Goal: Information Seeking & Learning: Learn about a topic

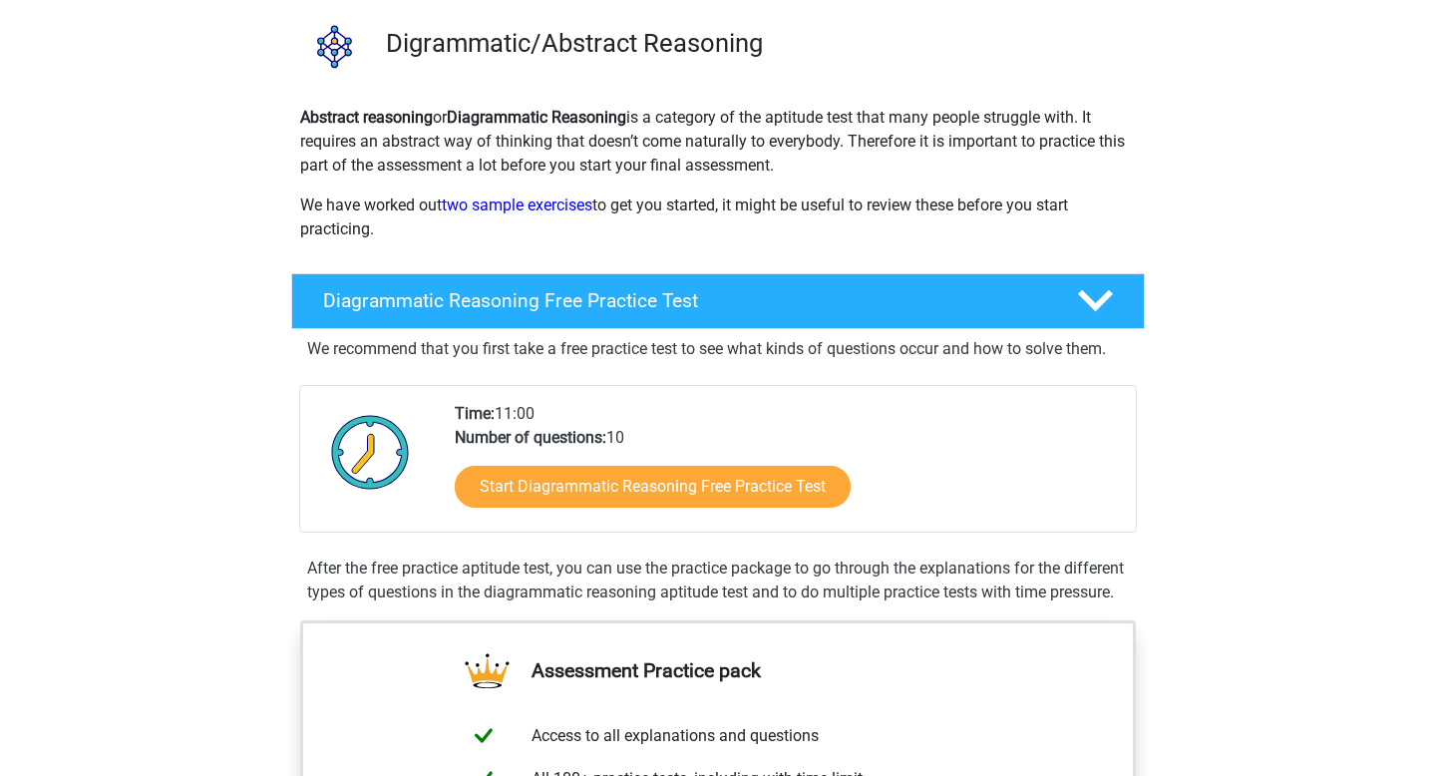
scroll to position [184, 0]
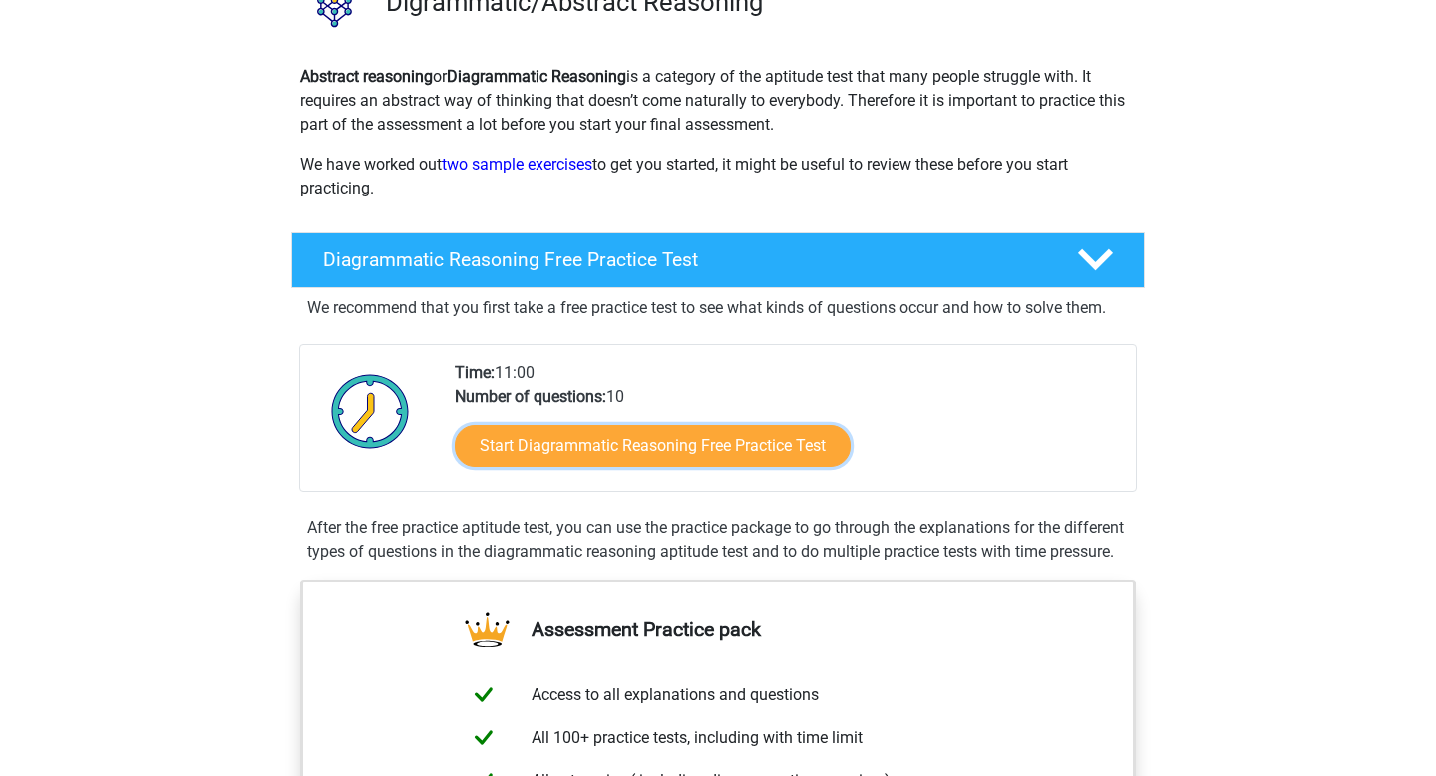
click at [605, 430] on link "Start Diagrammatic Reasoning Free Practice Test" at bounding box center [653, 446] width 396 height 42
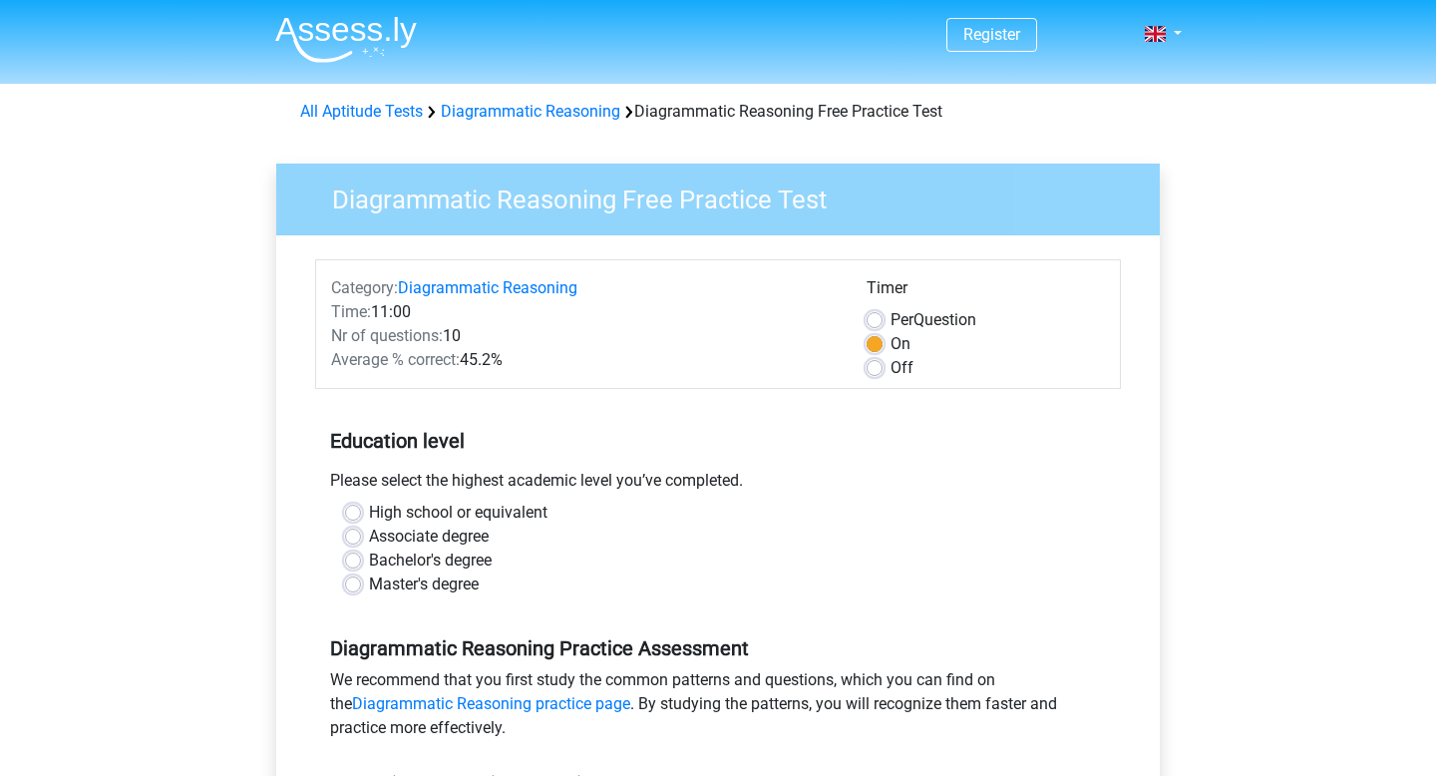
scroll to position [215, 0]
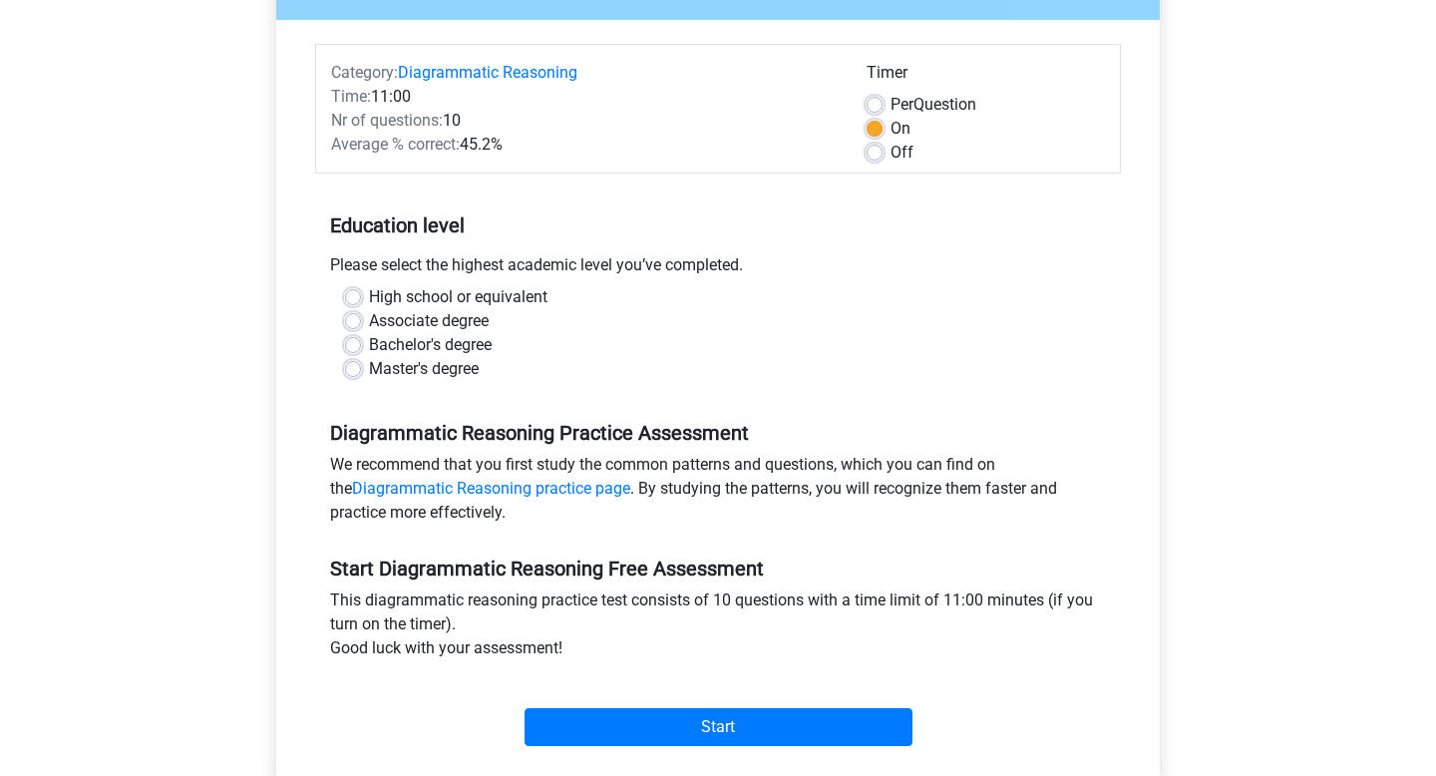
click at [369, 318] on label "Associate degree" at bounding box center [429, 321] width 120 height 24
click at [354, 318] on input "Associate degree" at bounding box center [353, 319] width 16 height 20
radio input "true"
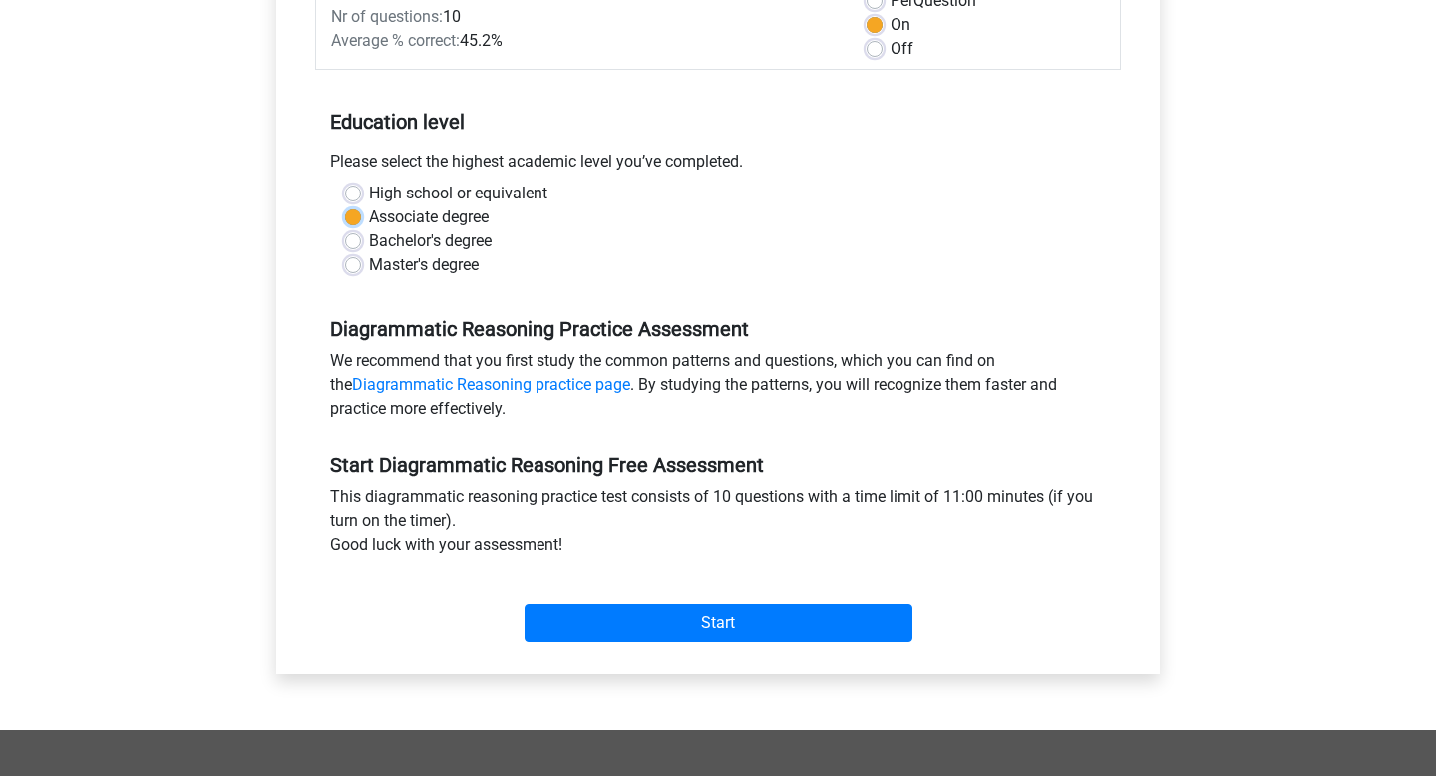
scroll to position [337, 0]
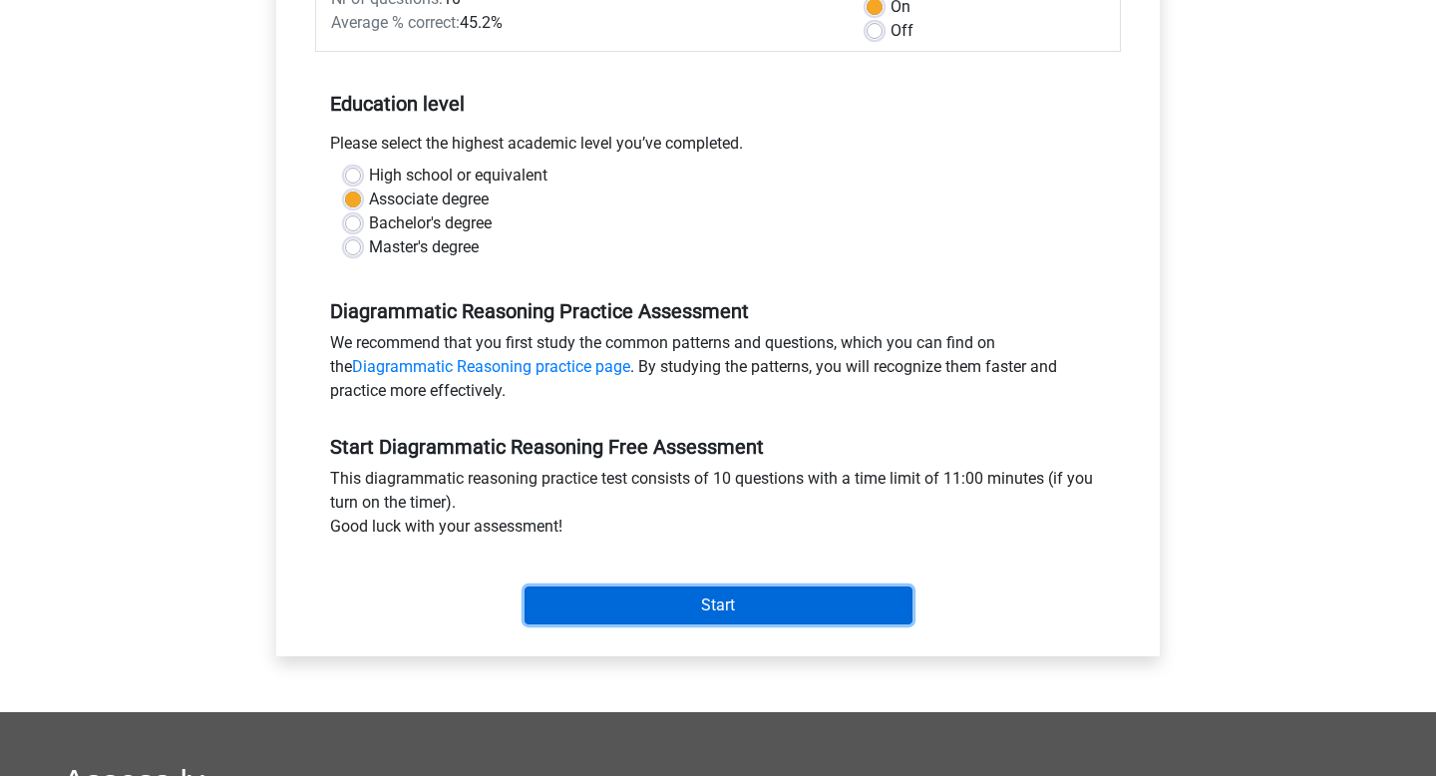
click at [715, 612] on input "Start" at bounding box center [718, 605] width 388 height 38
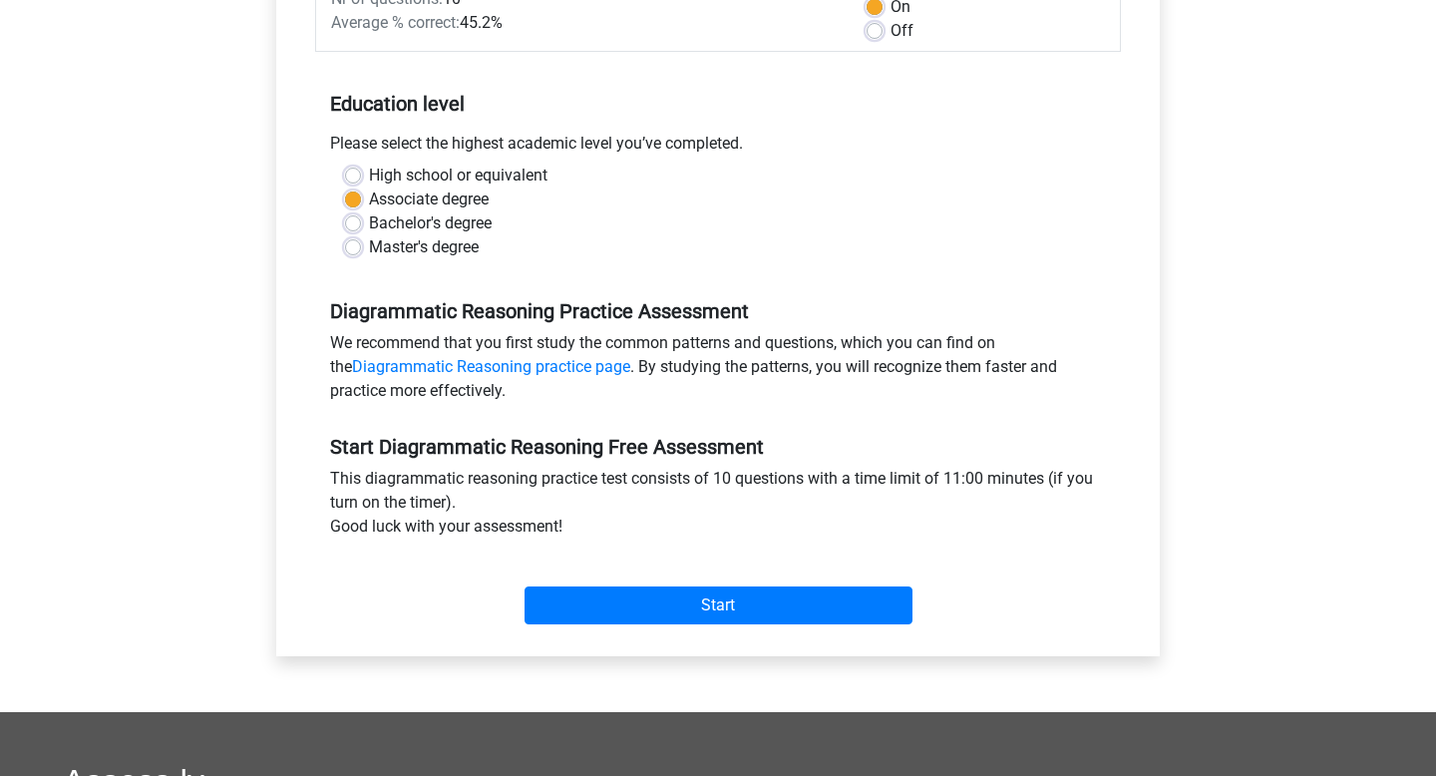
click at [349, 206] on div "Associate degree" at bounding box center [718, 199] width 746 height 24
click at [369, 221] on label "Bachelor's degree" at bounding box center [430, 223] width 123 height 24
click at [349, 221] on input "Bachelor's degree" at bounding box center [353, 221] width 16 height 20
radio input "true"
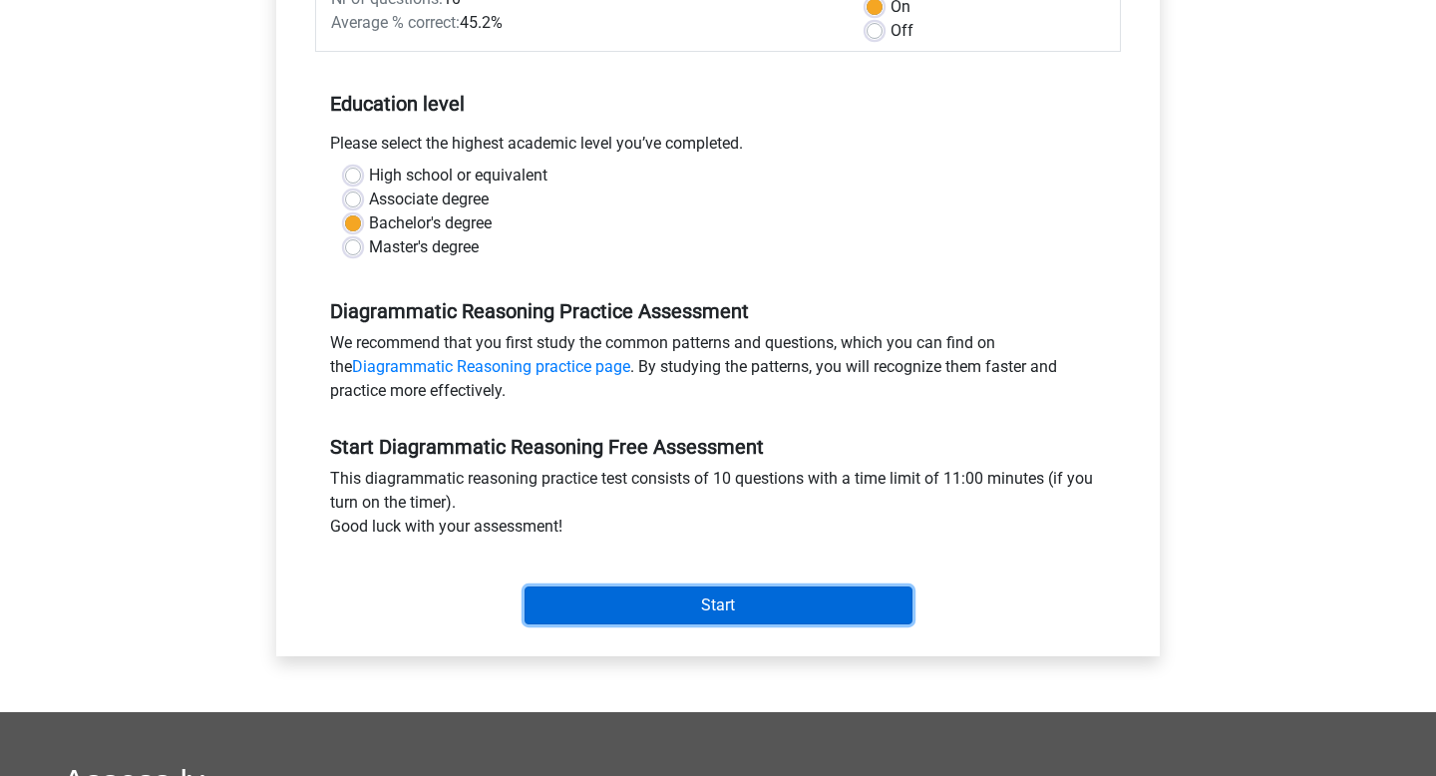
click at [715, 618] on input "Start" at bounding box center [718, 605] width 388 height 38
click at [624, 595] on input "Start" at bounding box center [718, 605] width 388 height 38
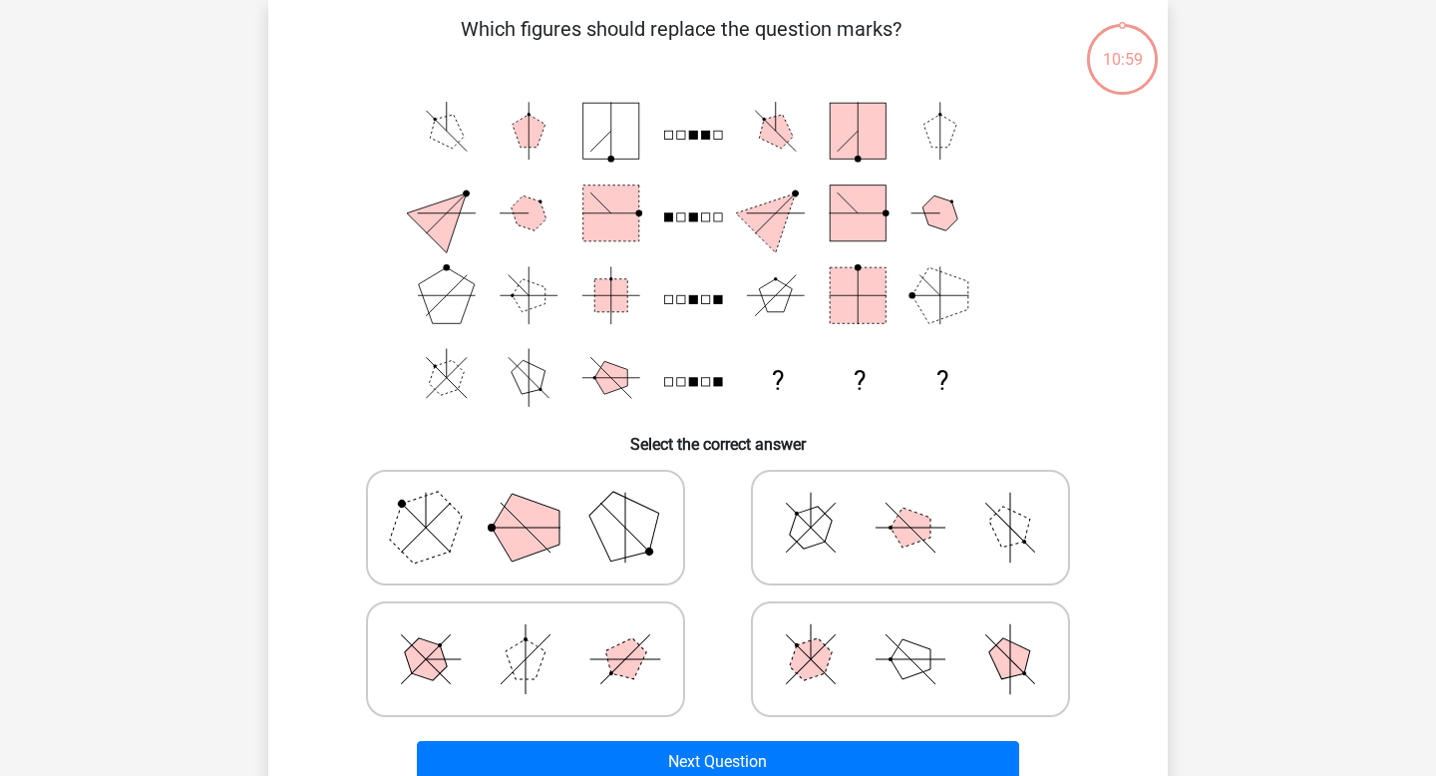
scroll to position [96, 0]
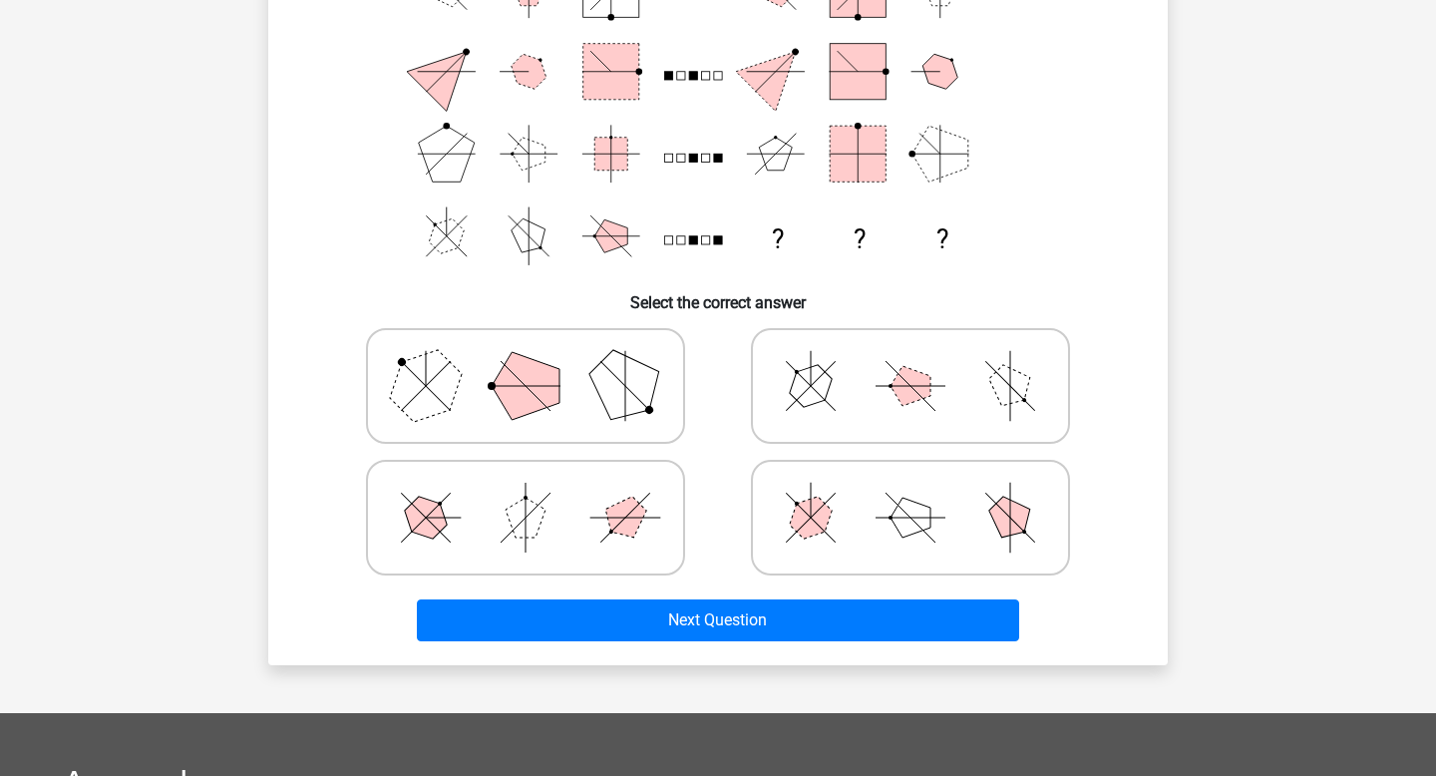
scroll to position [236, 0]
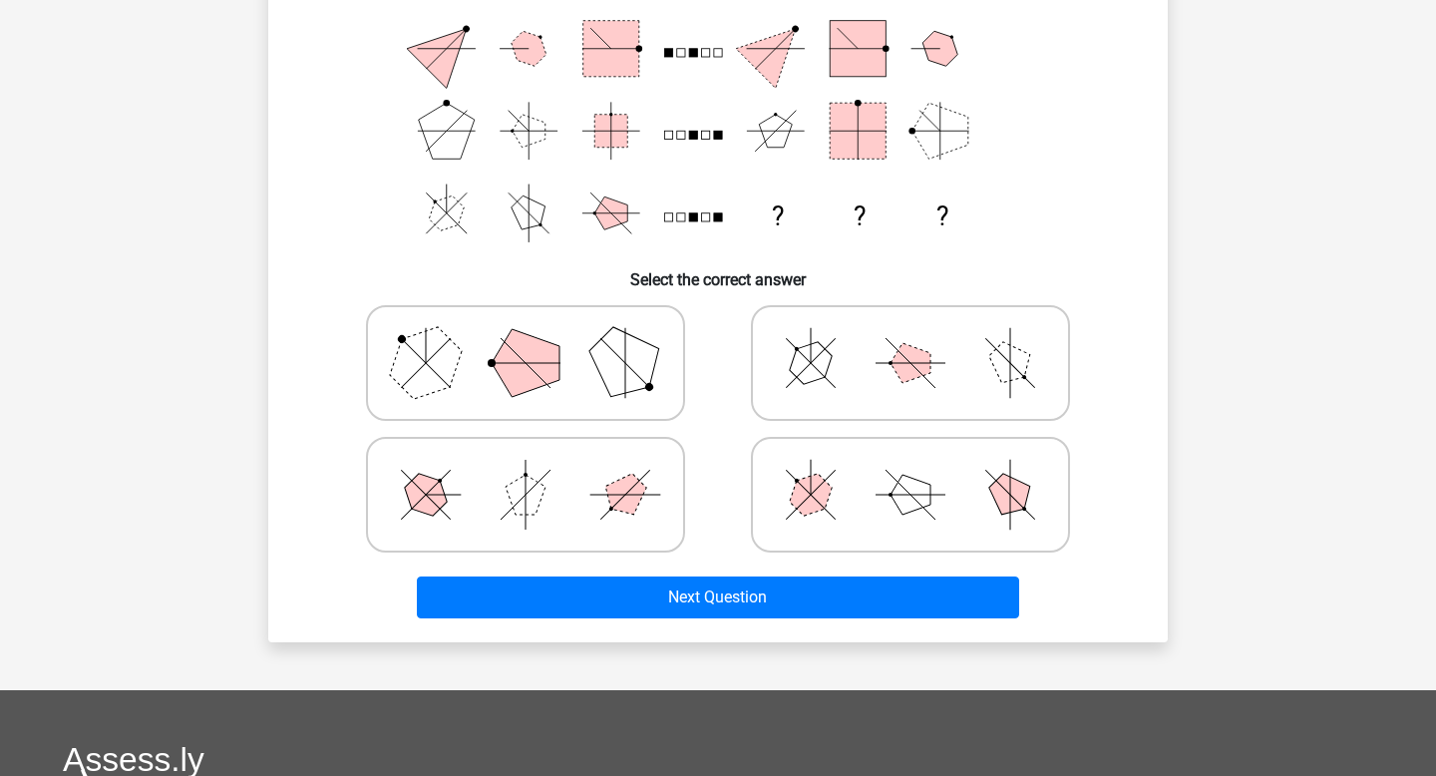
scroll to position [263, 0]
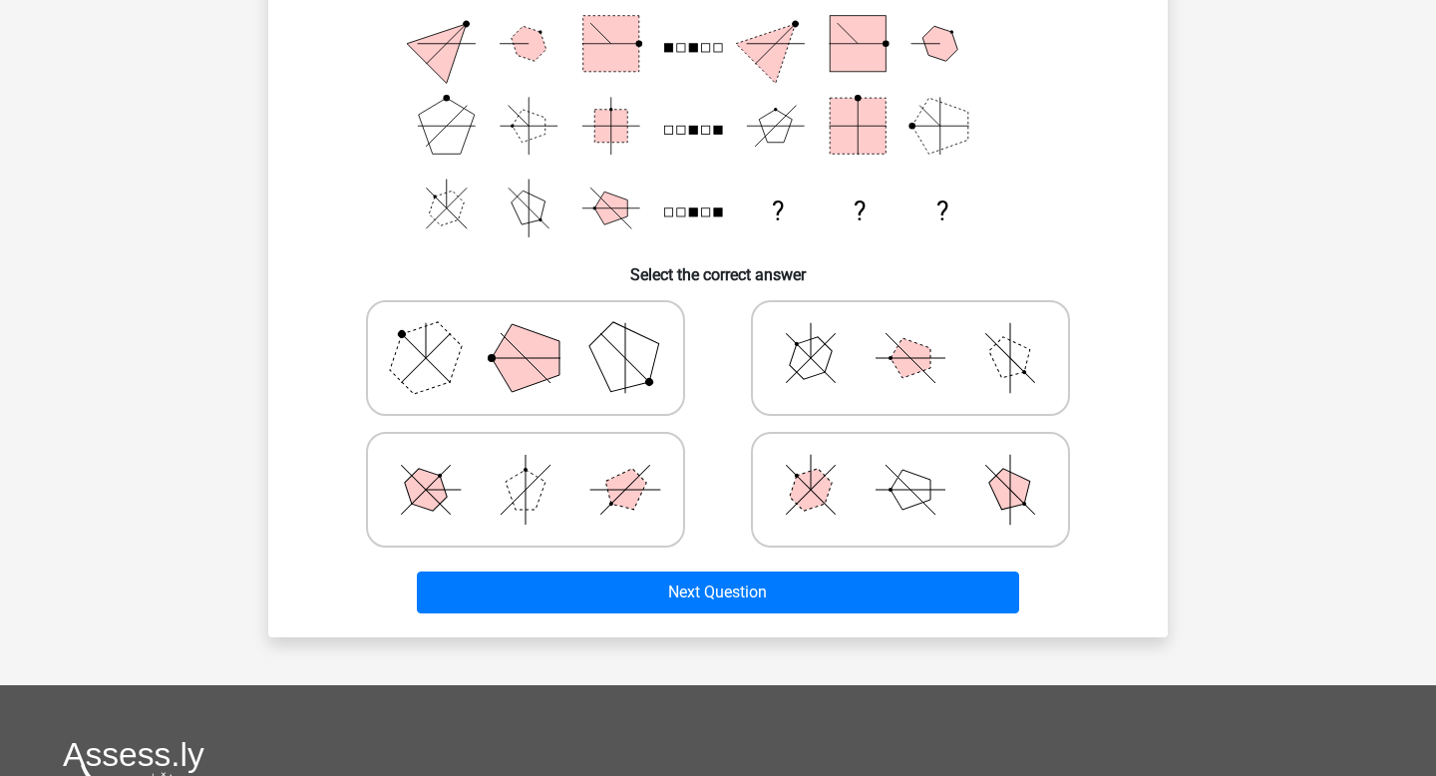
click at [902, 383] on icon at bounding box center [910, 358] width 299 height 100
click at [910, 333] on input "radio" at bounding box center [916, 326] width 13 height 13
radio input "true"
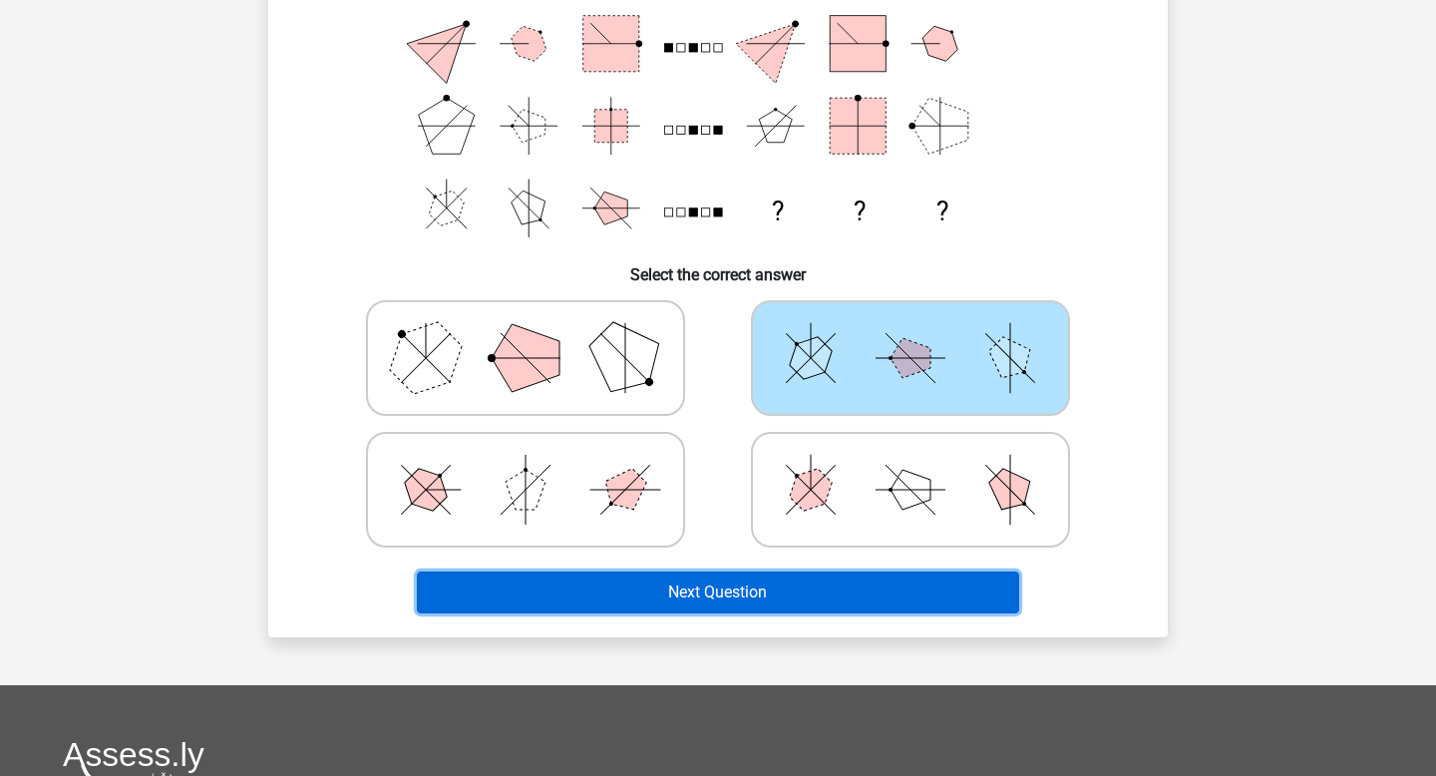
click at [780, 602] on button "Next Question" at bounding box center [718, 592] width 603 height 42
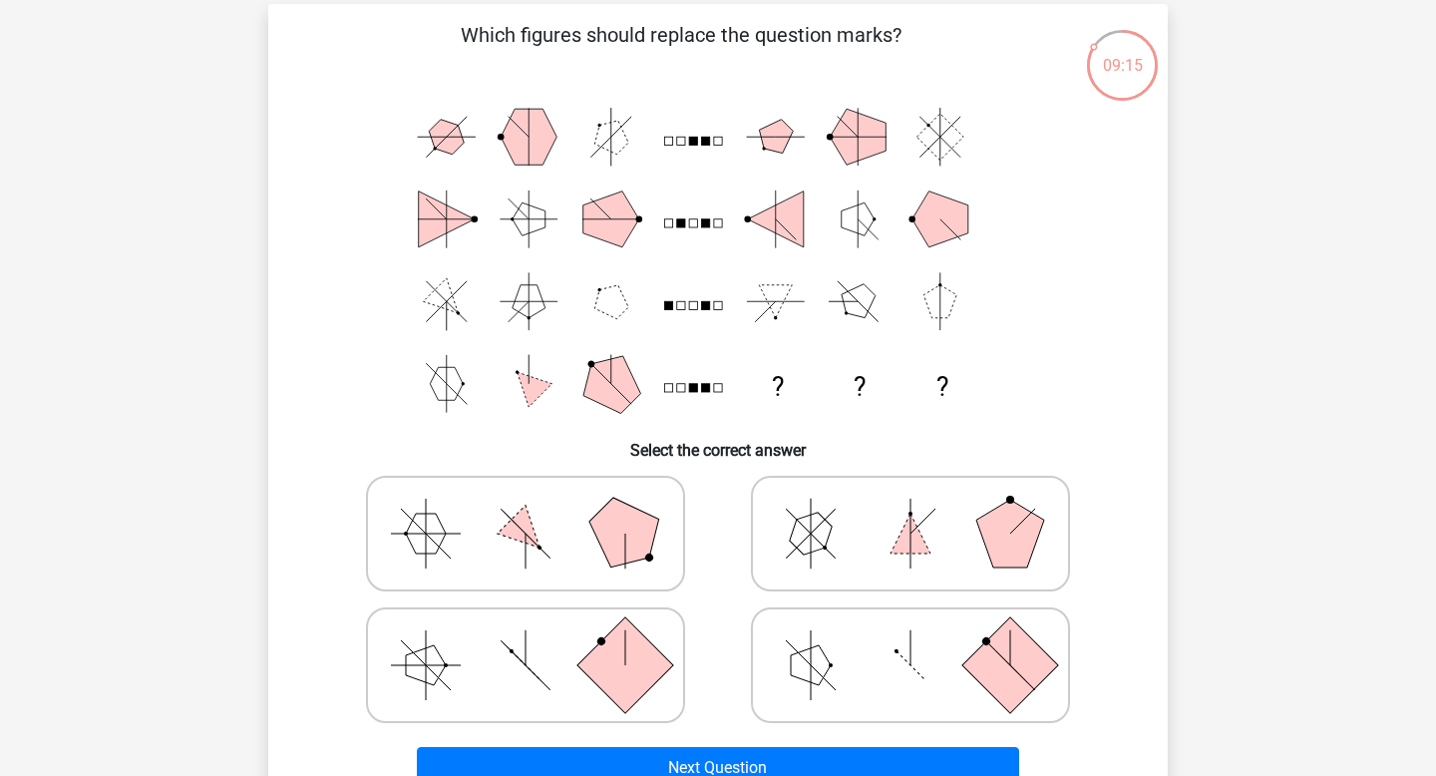
scroll to position [146, 0]
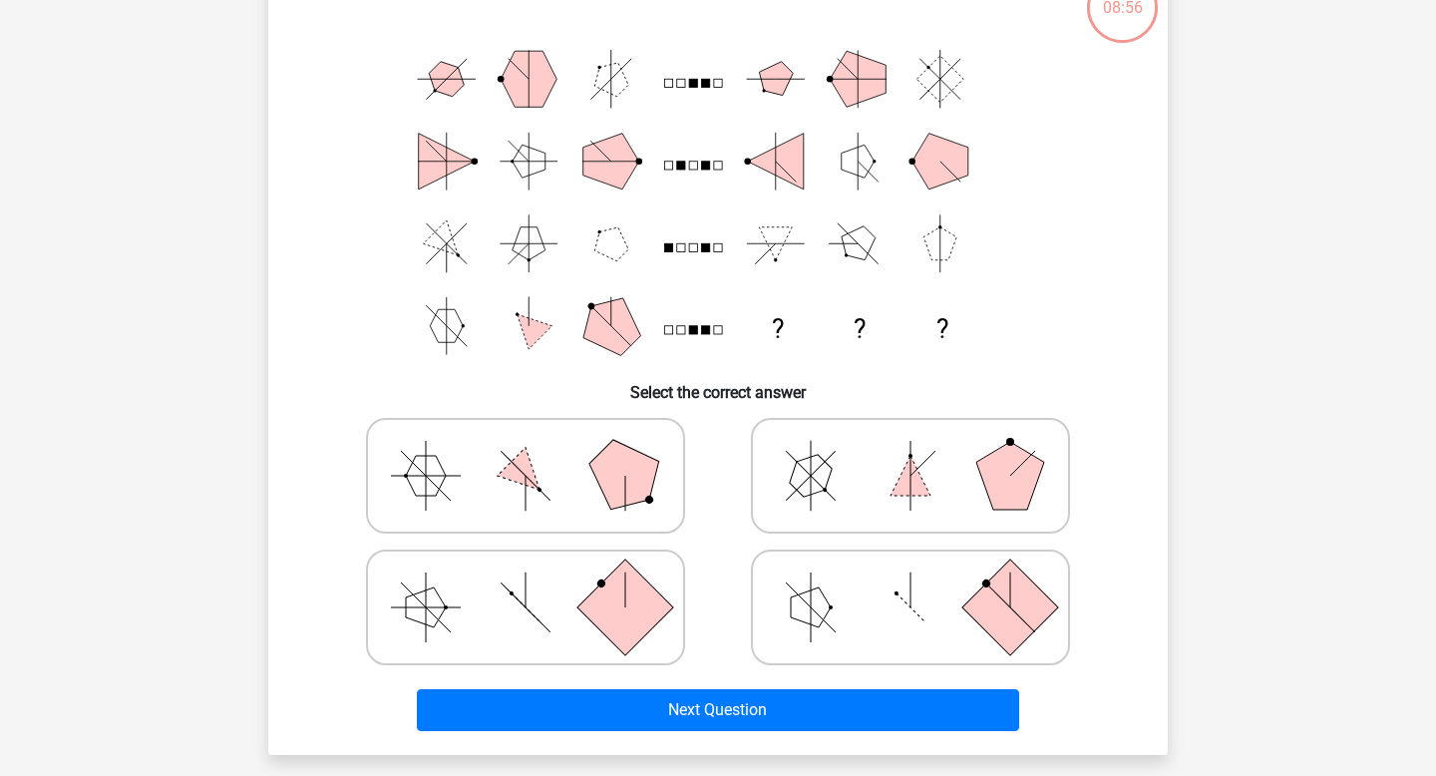
click at [913, 471] on polygon at bounding box center [910, 476] width 40 height 40
click at [913, 451] on input "radio" at bounding box center [916, 444] width 13 height 13
radio input "true"
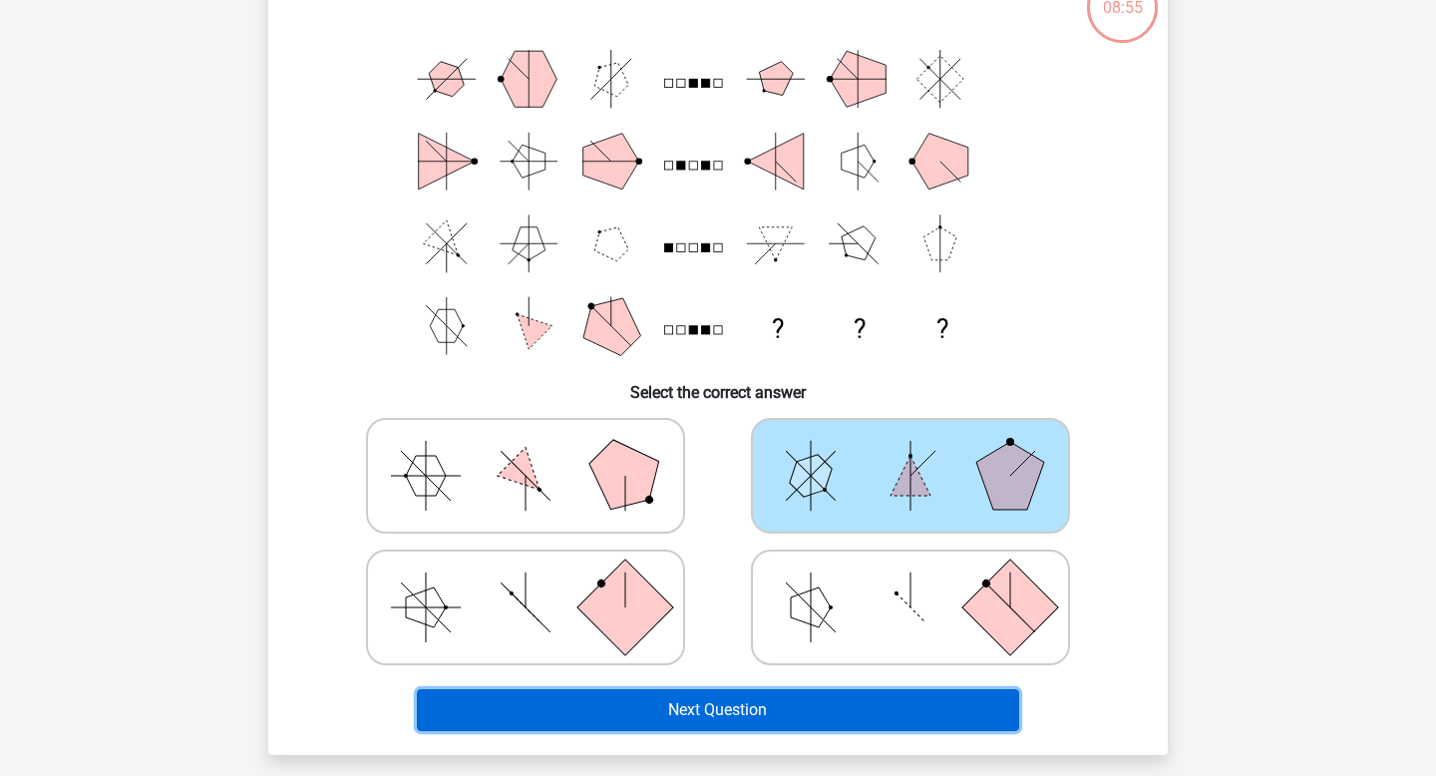
click at [763, 705] on button "Next Question" at bounding box center [718, 710] width 603 height 42
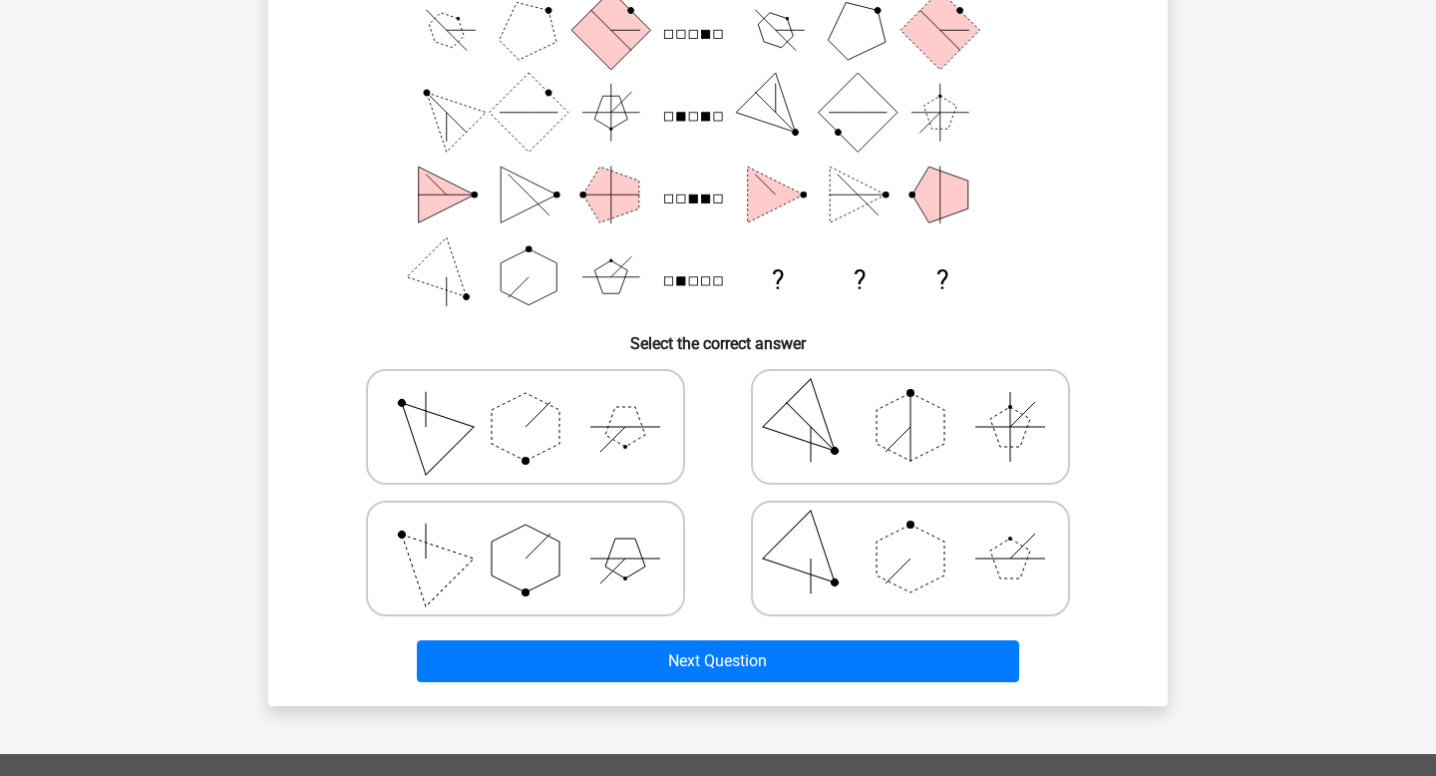
scroll to position [179, 0]
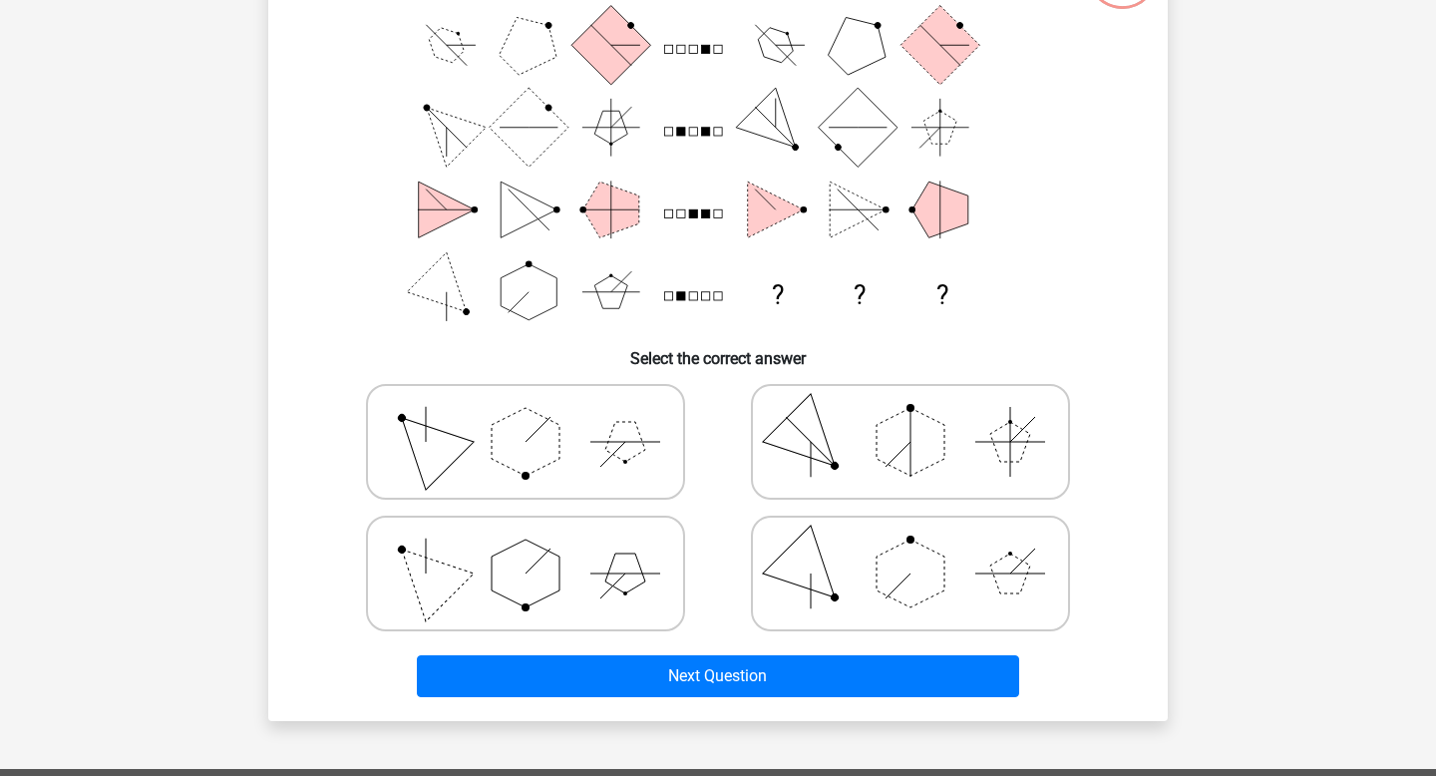
click at [856, 580] on icon at bounding box center [910, 573] width 299 height 100
click at [910, 548] on input "radio" at bounding box center [916, 541] width 13 height 13
radio input "true"
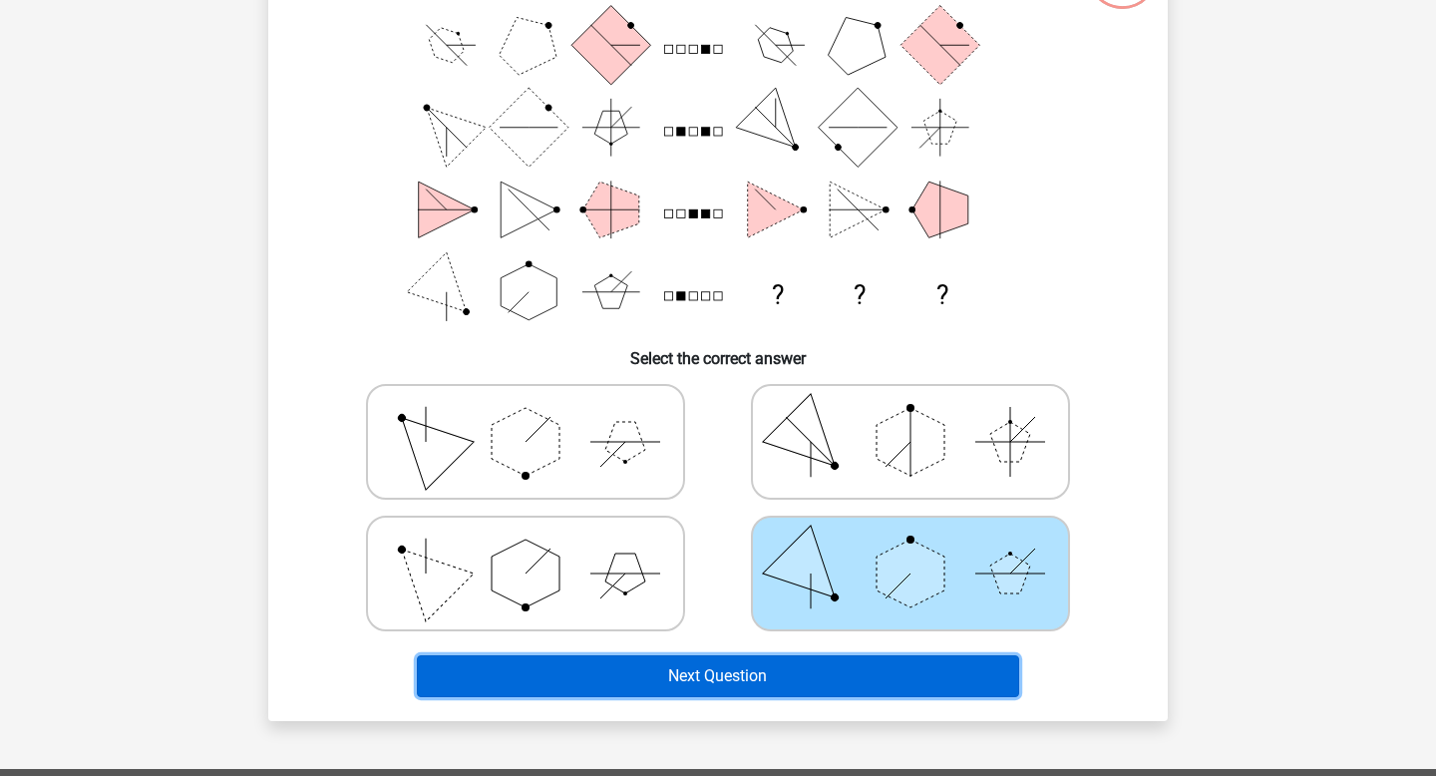
click at [827, 677] on button "Next Question" at bounding box center [718, 676] width 603 height 42
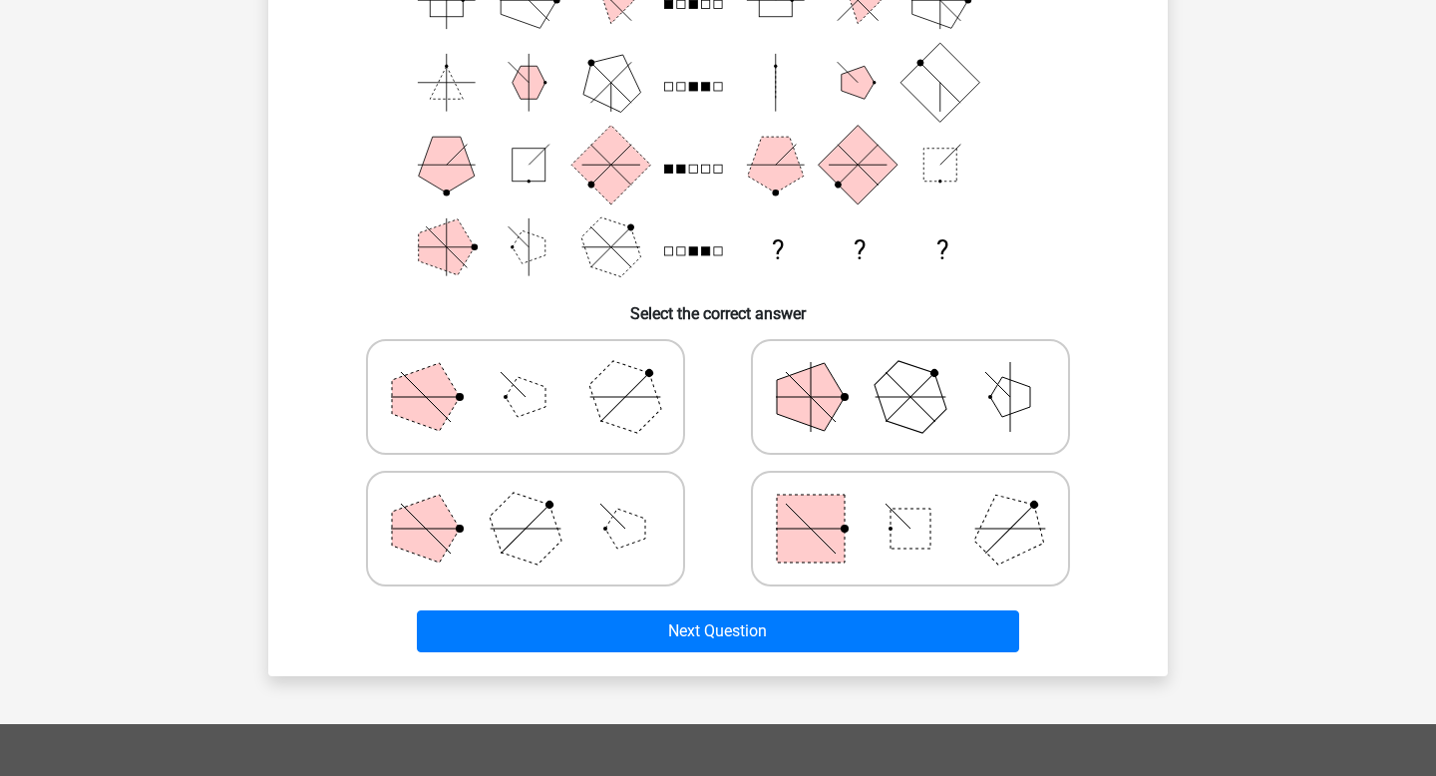
scroll to position [125, 0]
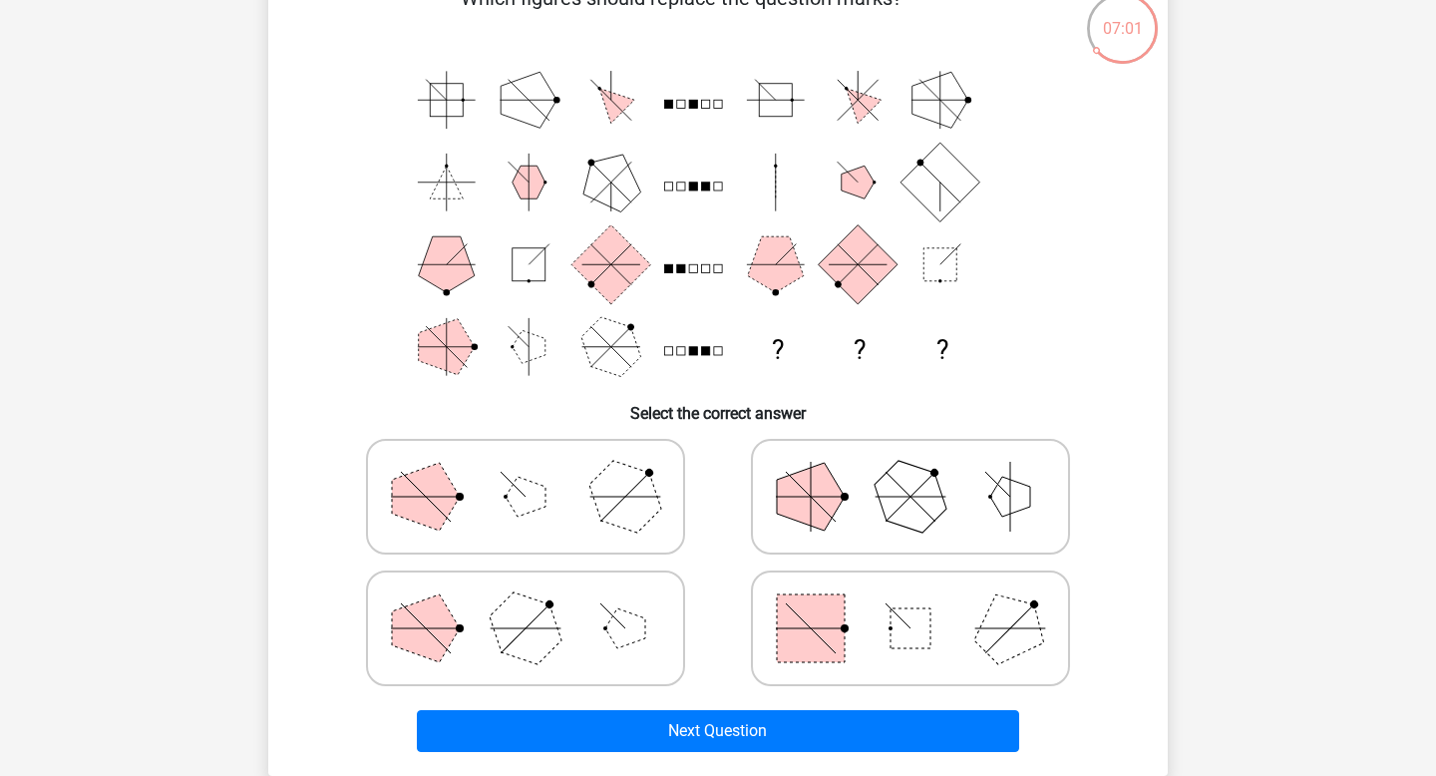
click at [895, 509] on polygon at bounding box center [910, 497] width 96 height 96
click at [910, 472] on input "radio" at bounding box center [916, 465] width 13 height 13
radio input "true"
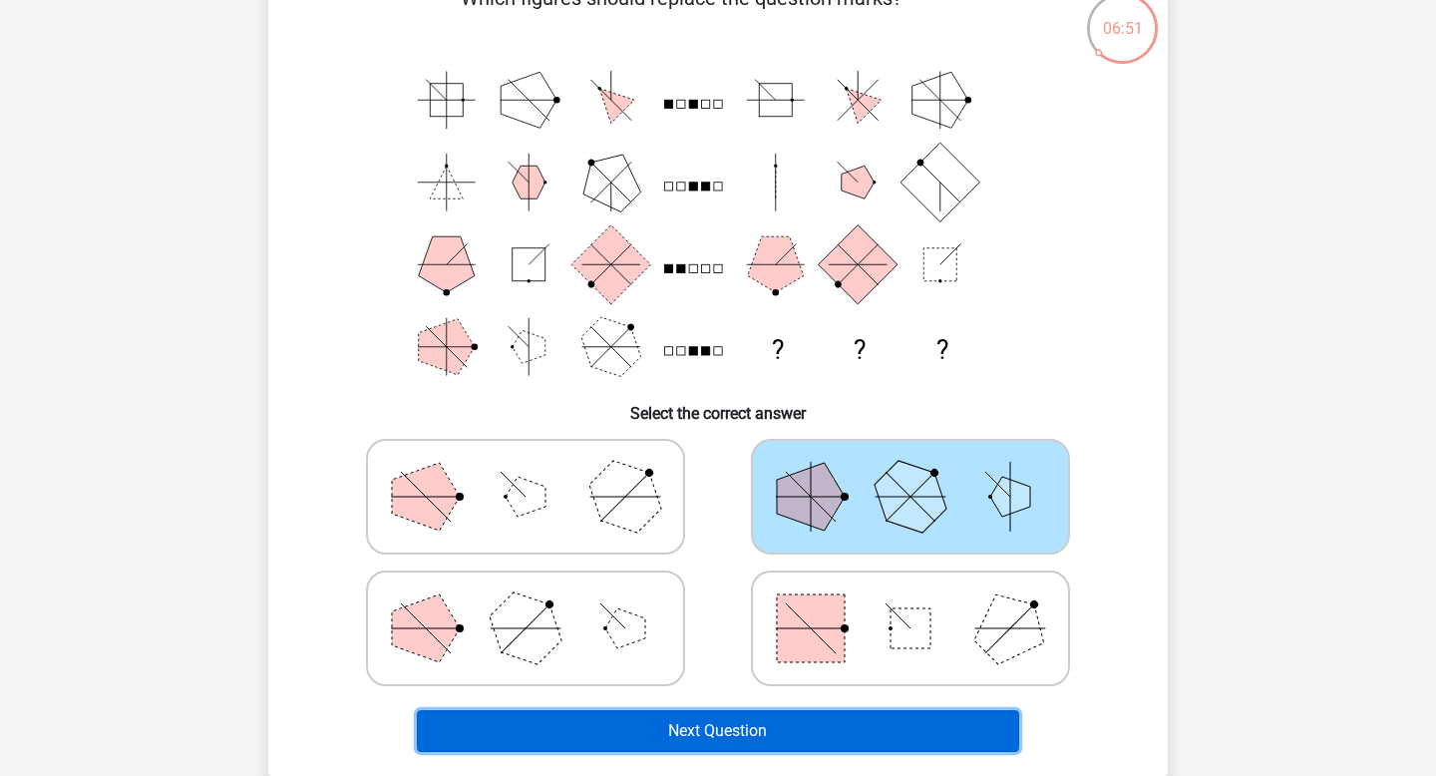
click at [748, 739] on button "Next Question" at bounding box center [718, 731] width 603 height 42
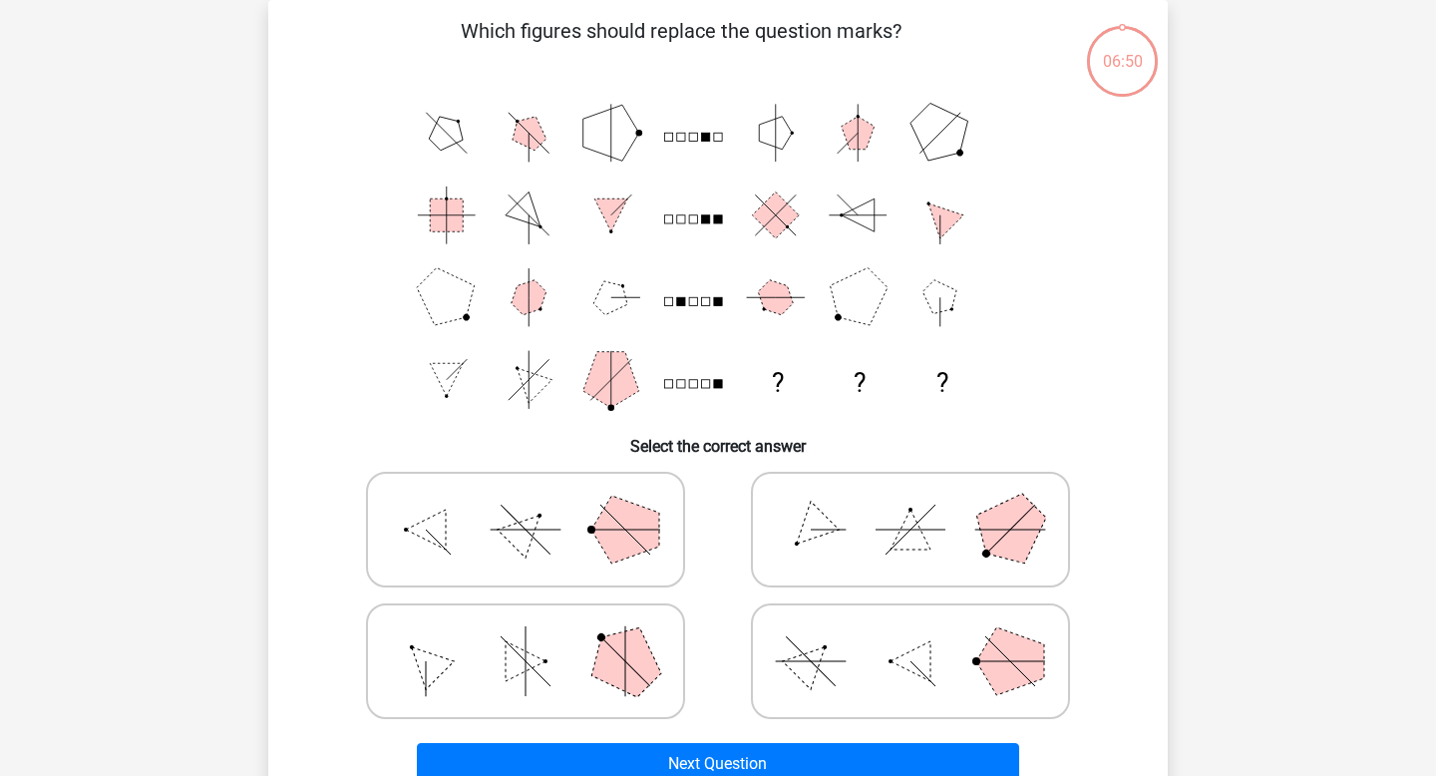
scroll to position [92, 0]
click at [976, 533] on icon at bounding box center [910, 530] width 299 height 100
click at [923, 504] on input "radio" at bounding box center [916, 498] width 13 height 13
radio input "true"
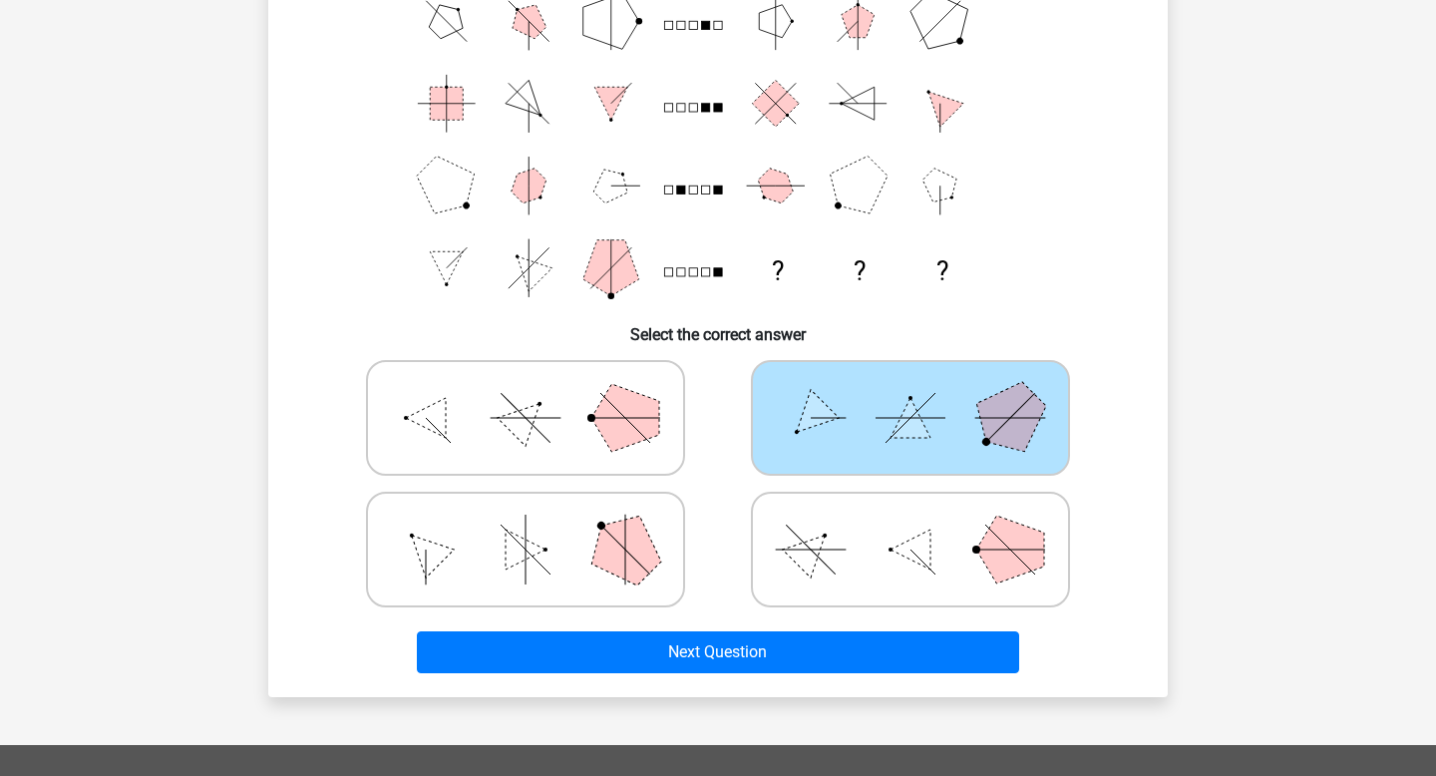
scroll to position [222, 0]
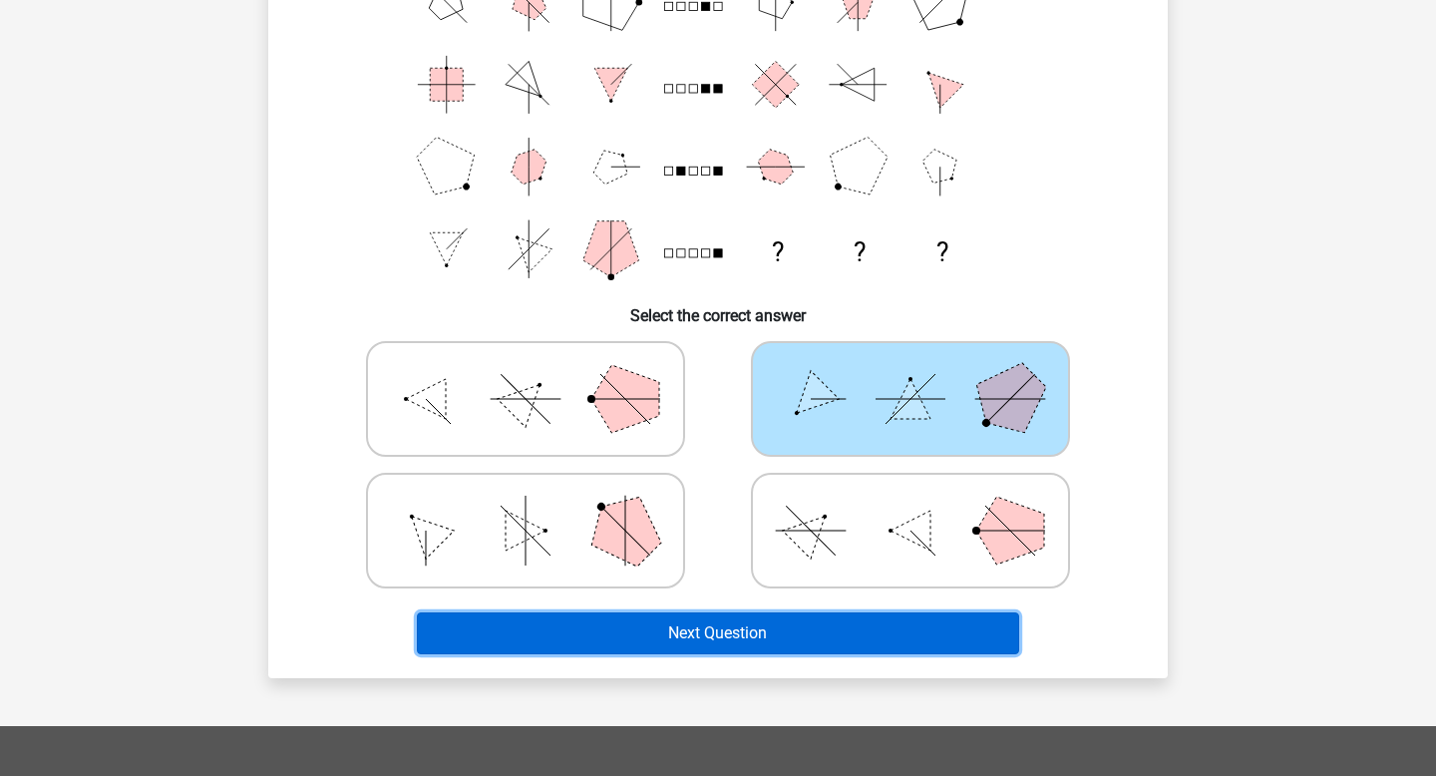
click at [570, 631] on button "Next Question" at bounding box center [718, 633] width 603 height 42
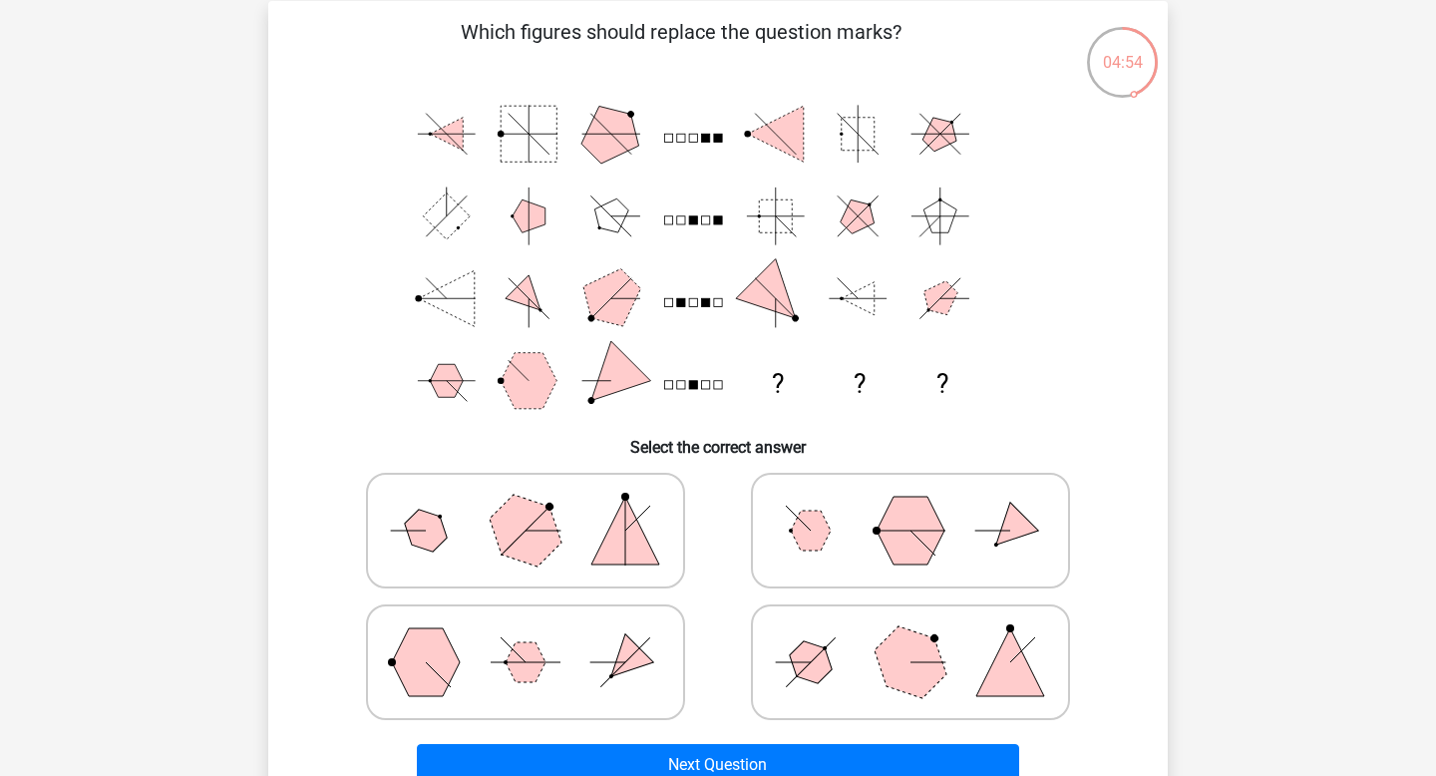
scroll to position [136, 0]
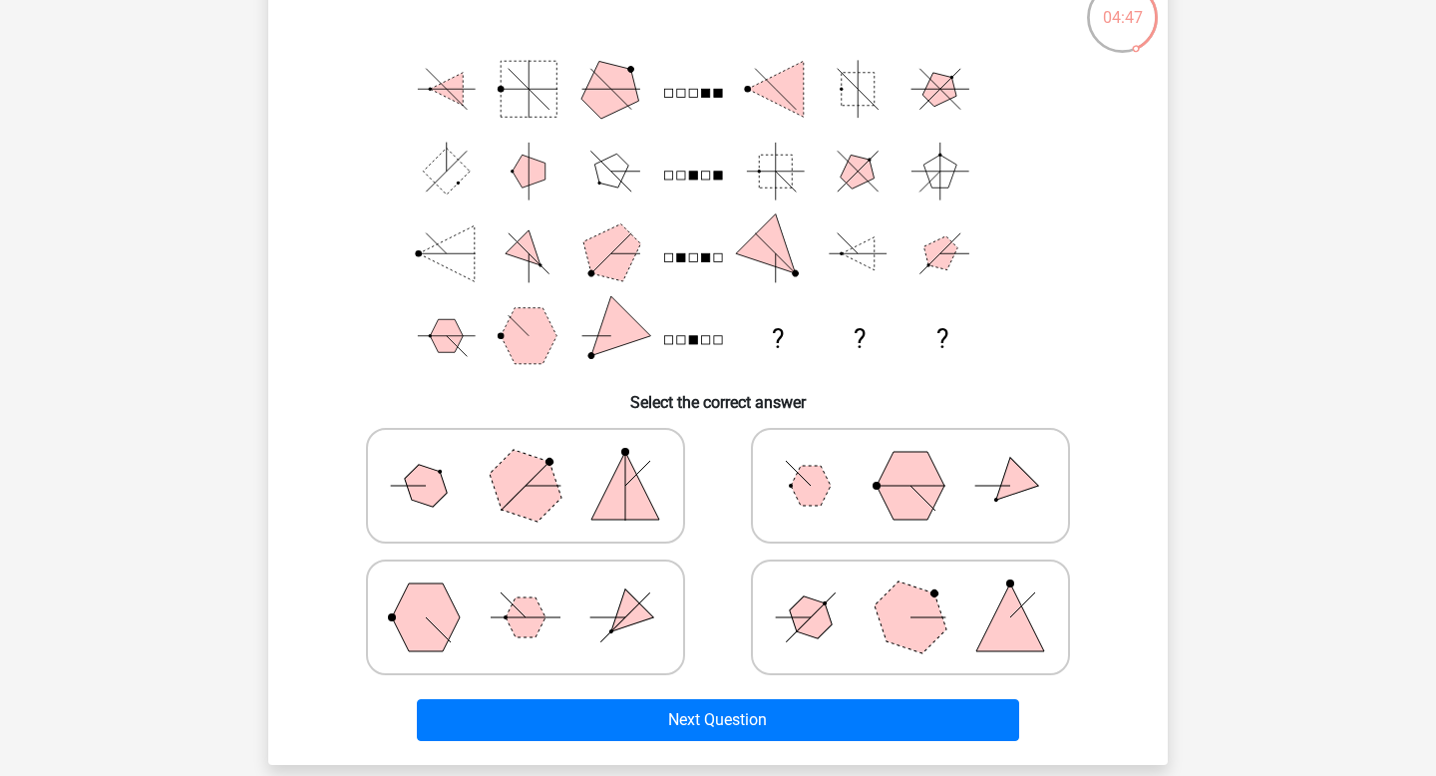
click at [800, 648] on icon at bounding box center [910, 617] width 299 height 100
click at [910, 592] on input "radio" at bounding box center [916, 585] width 13 height 13
radio input "true"
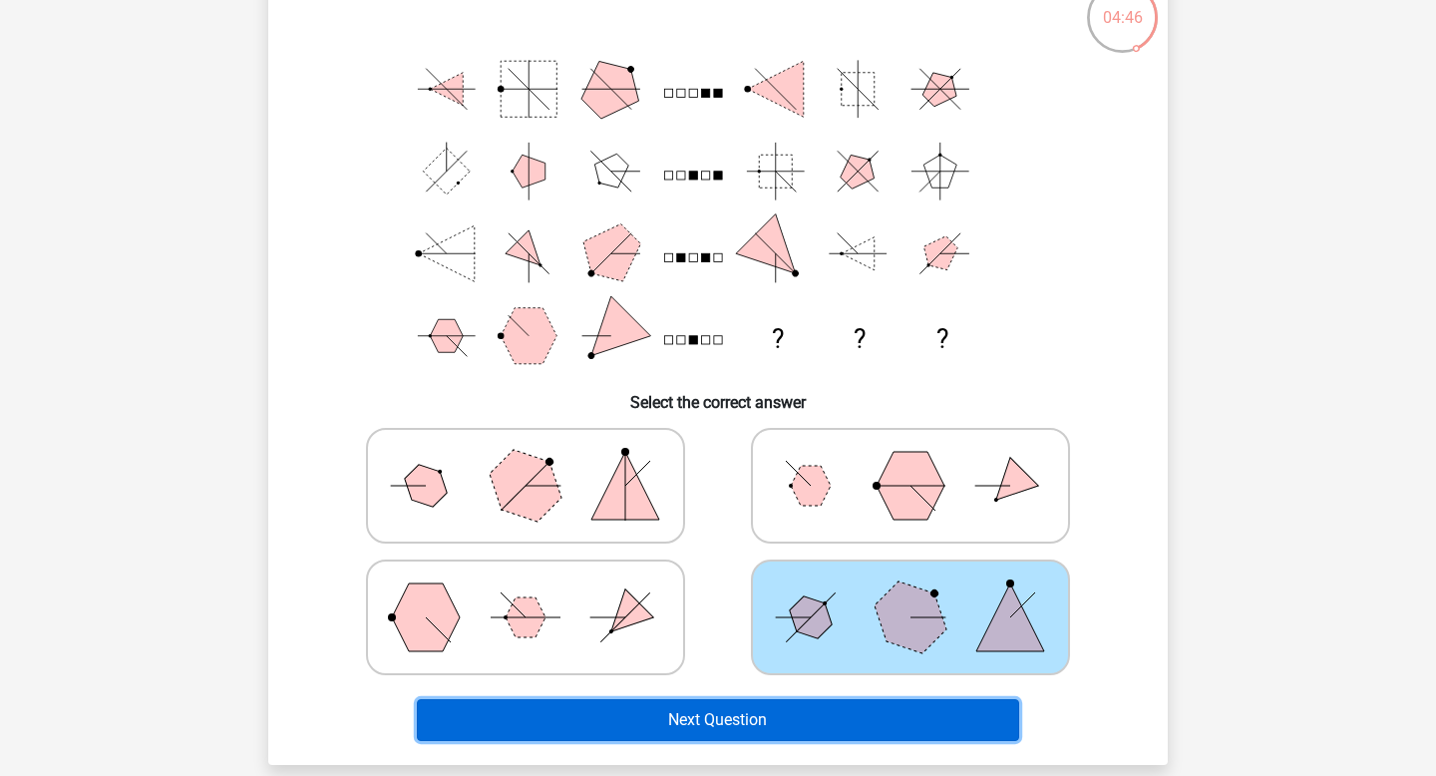
click at [774, 730] on button "Next Question" at bounding box center [718, 720] width 603 height 42
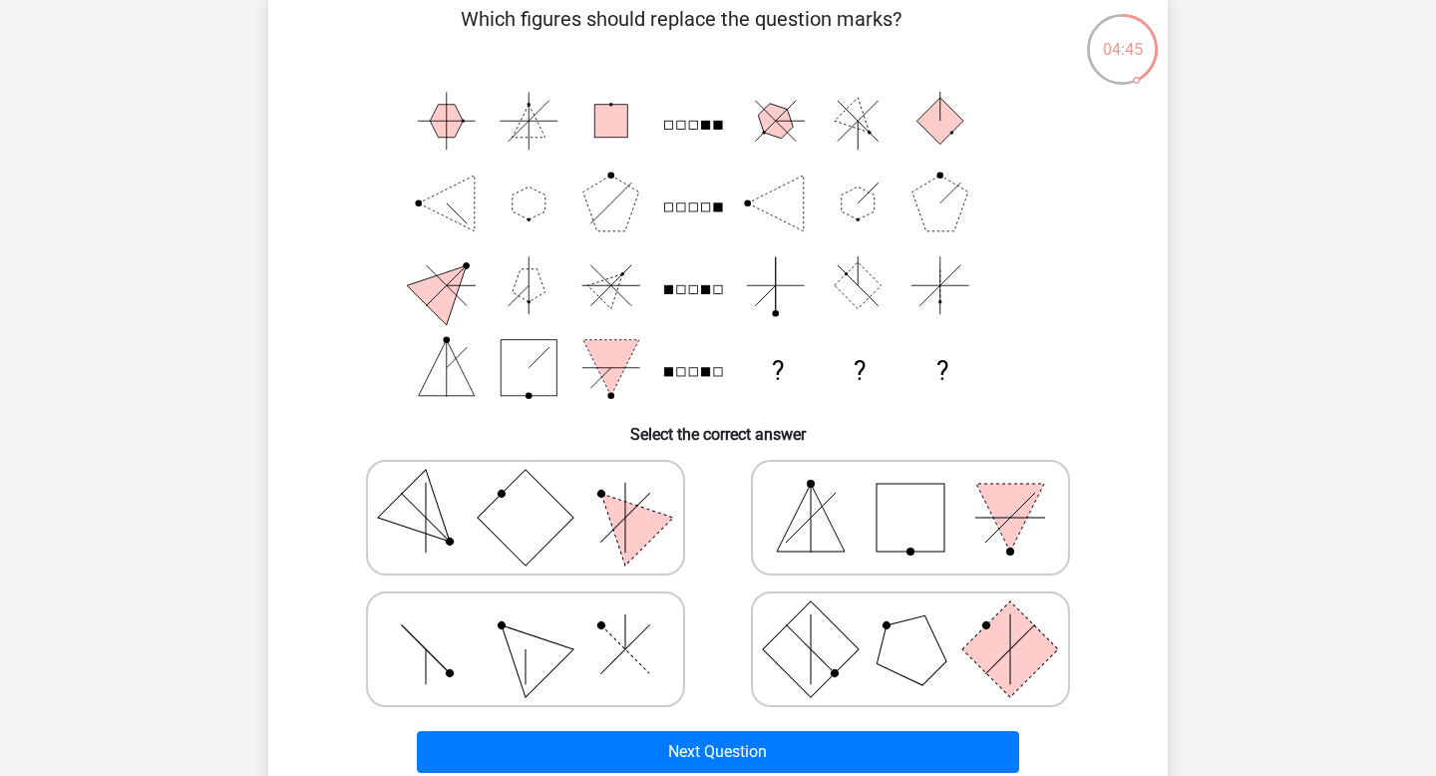
scroll to position [105, 0]
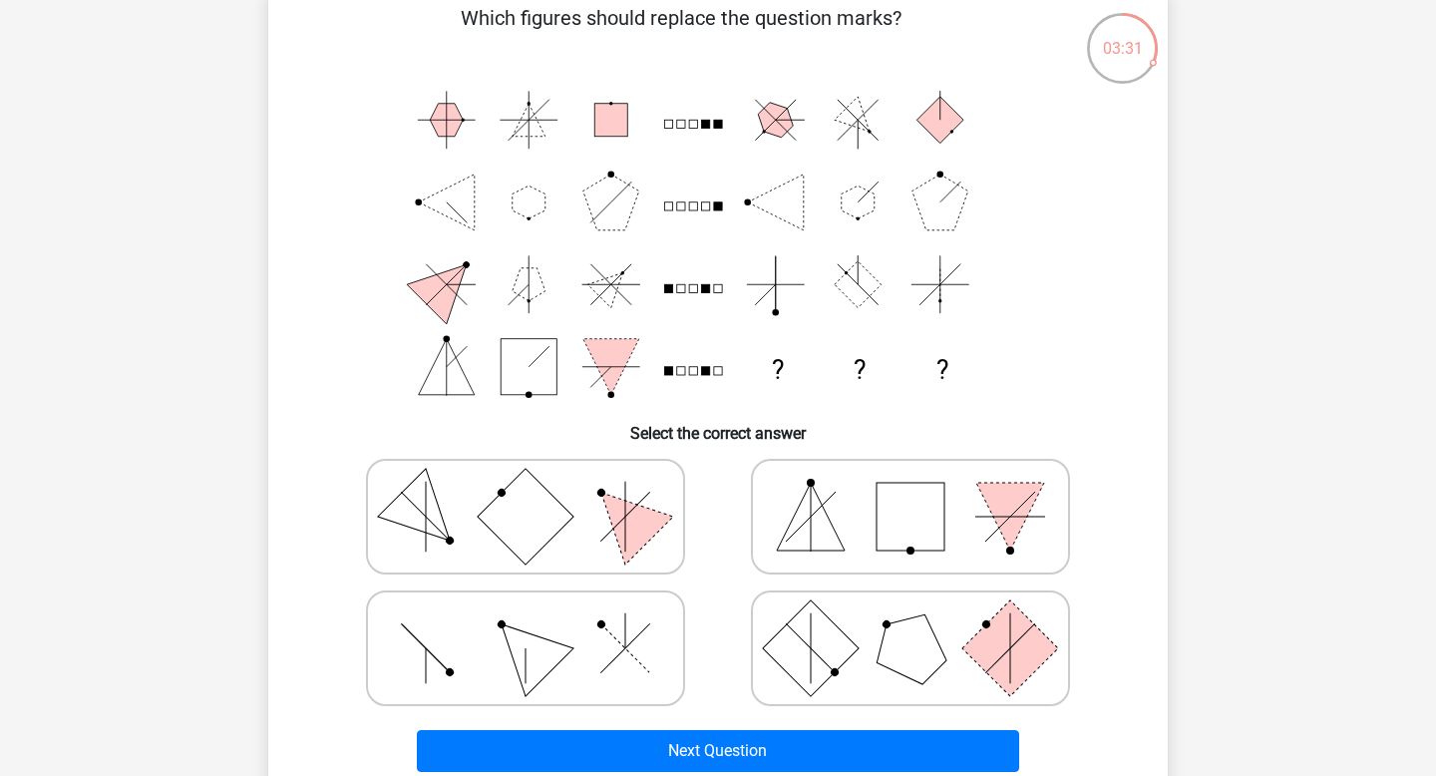
click at [647, 636] on icon at bounding box center [525, 648] width 299 height 100
click at [538, 623] on input "radio" at bounding box center [531, 616] width 13 height 13
radio input "true"
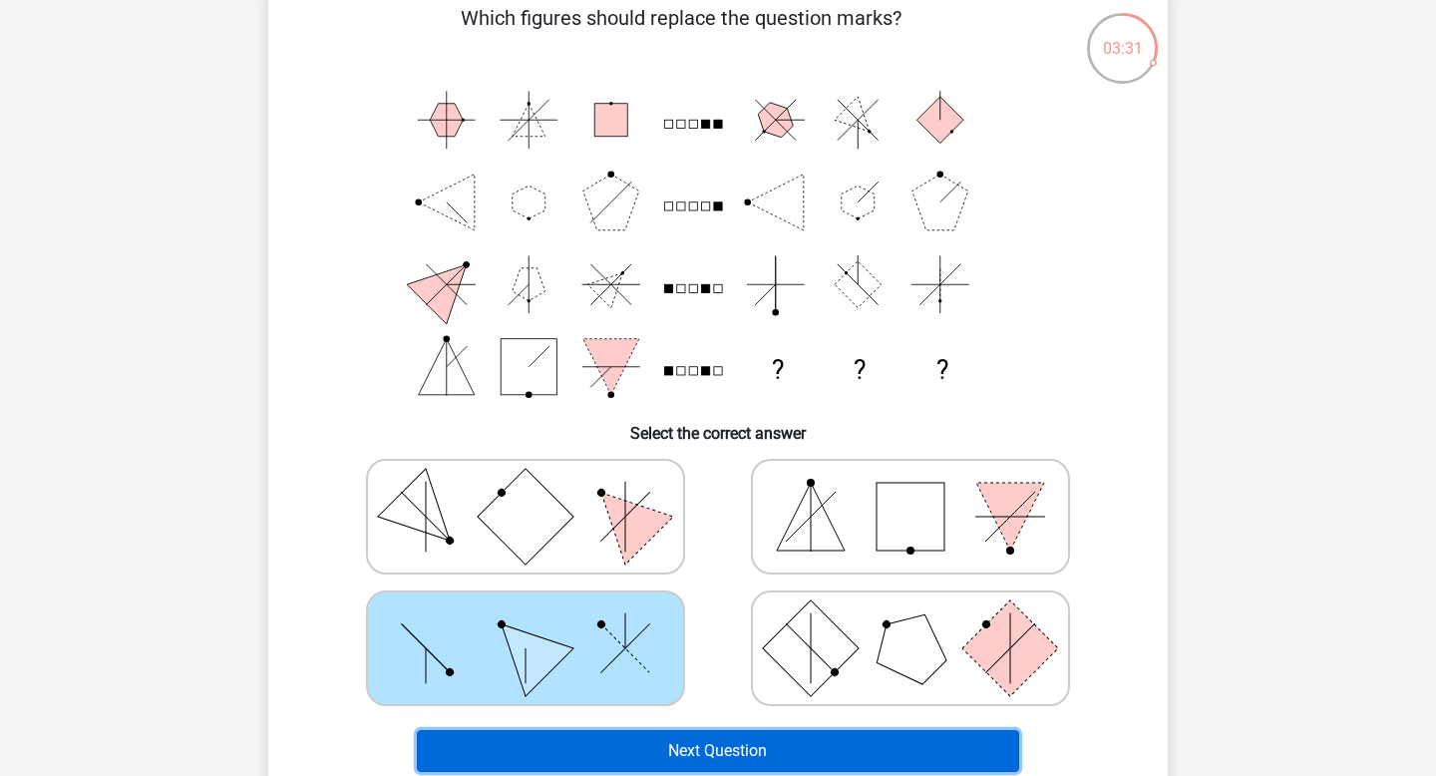
click at [669, 743] on button "Next Question" at bounding box center [718, 751] width 603 height 42
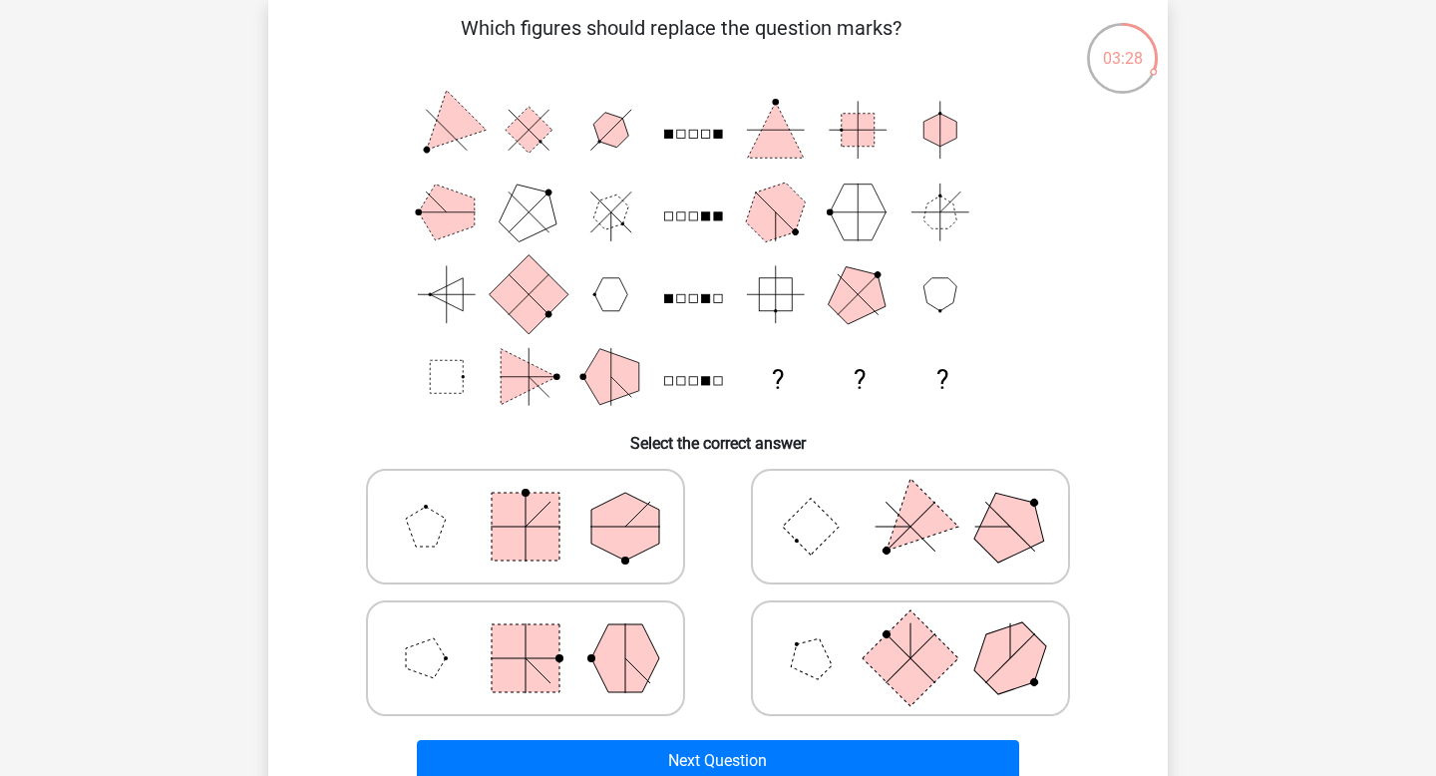
scroll to position [99, 0]
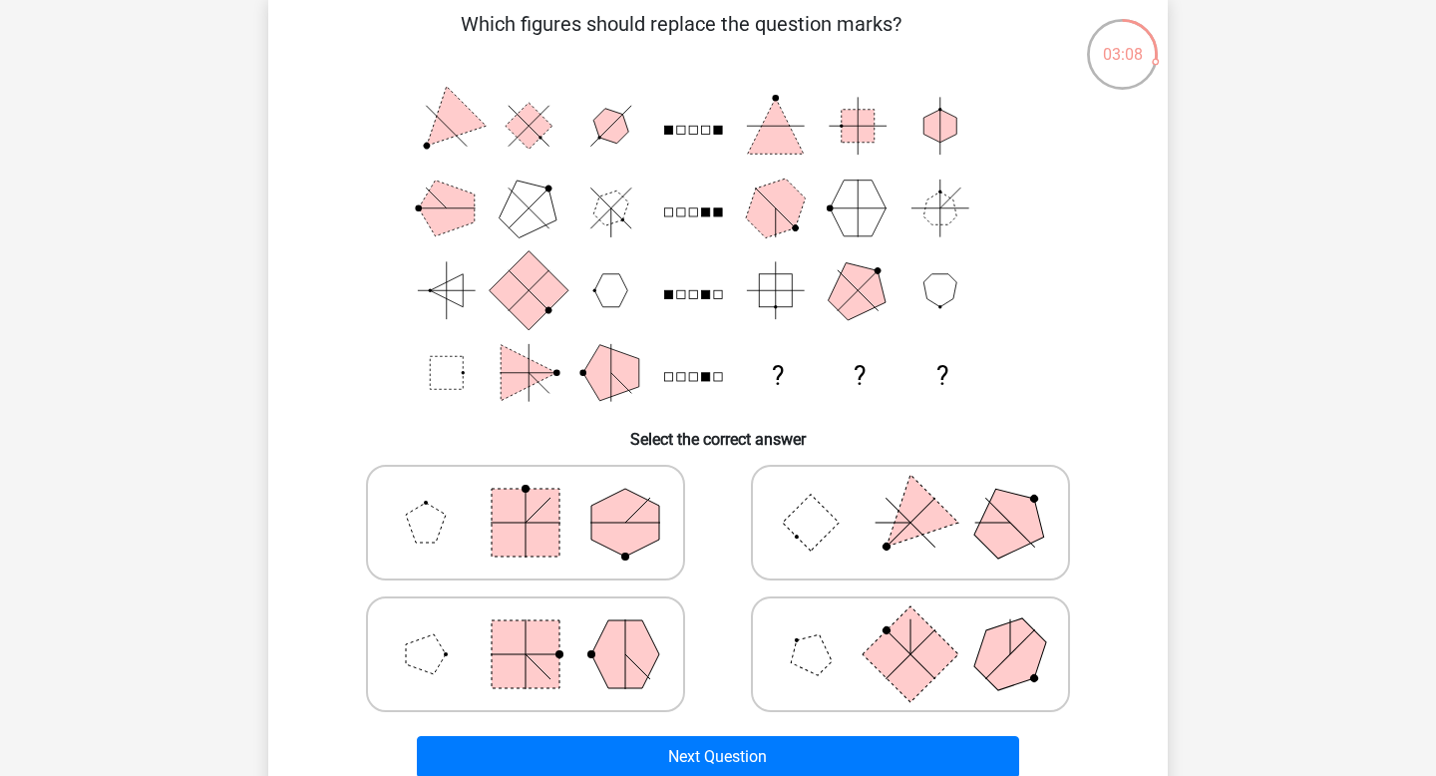
click at [820, 638] on polygon at bounding box center [811, 654] width 57 height 57
click at [910, 629] on input "radio" at bounding box center [916, 622] width 13 height 13
radio input "true"
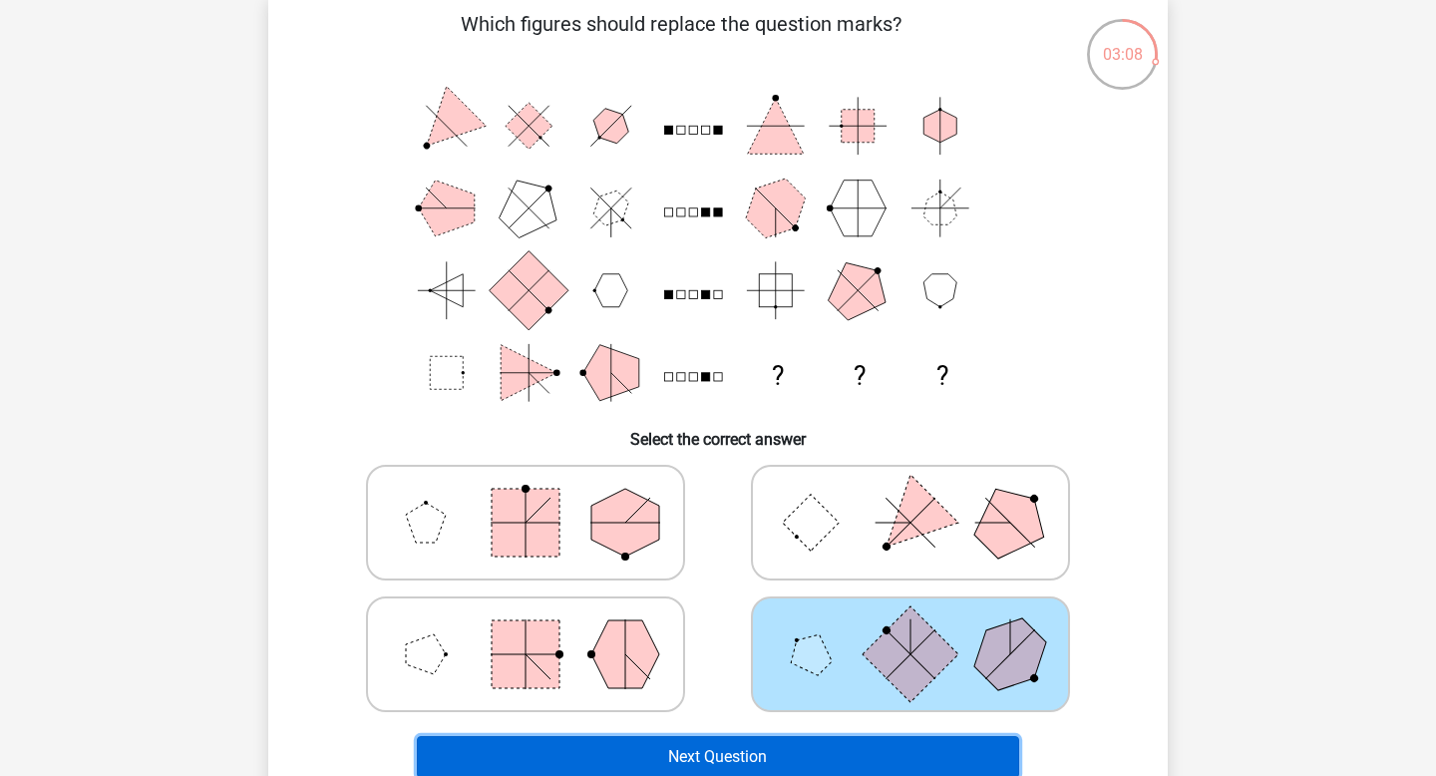
click at [727, 744] on button "Next Question" at bounding box center [718, 757] width 603 height 42
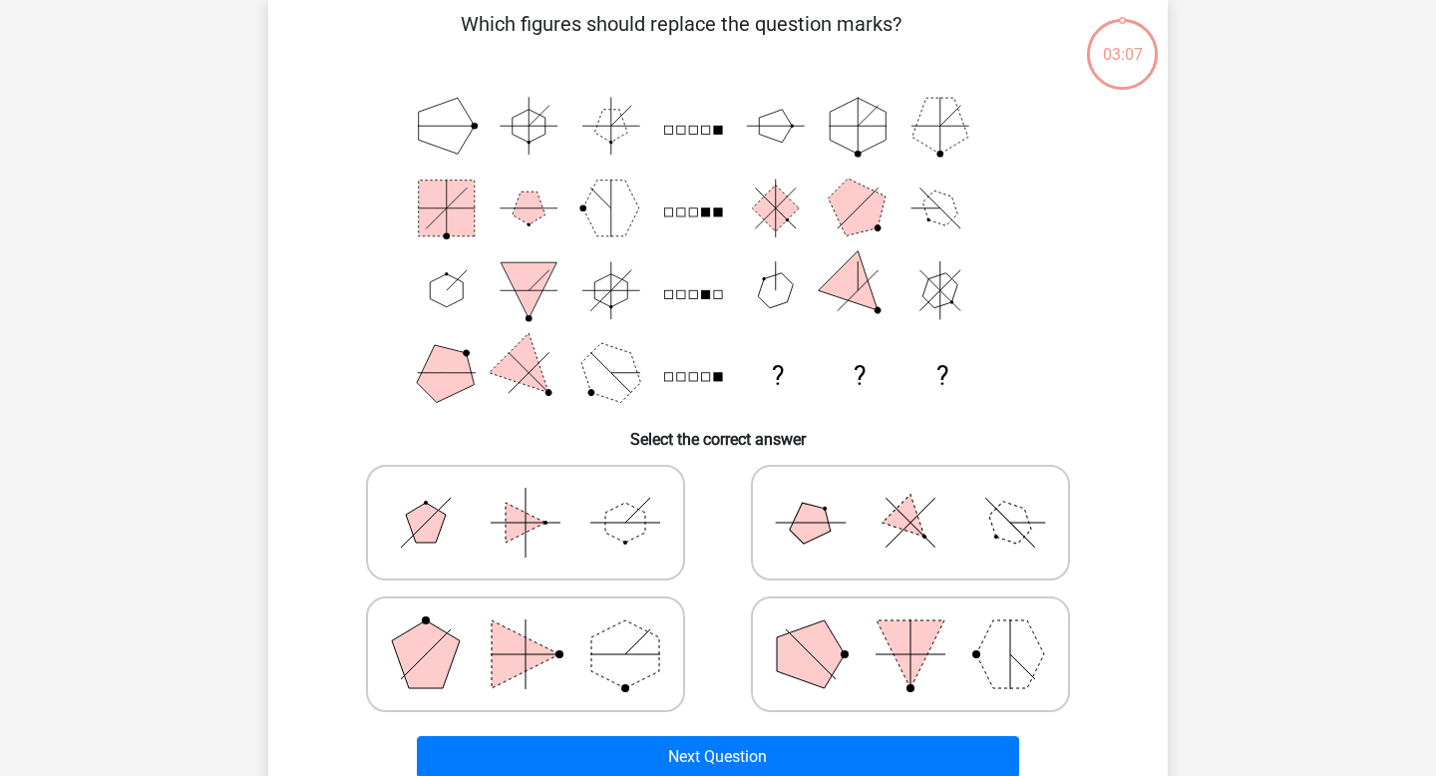
scroll to position [92, 0]
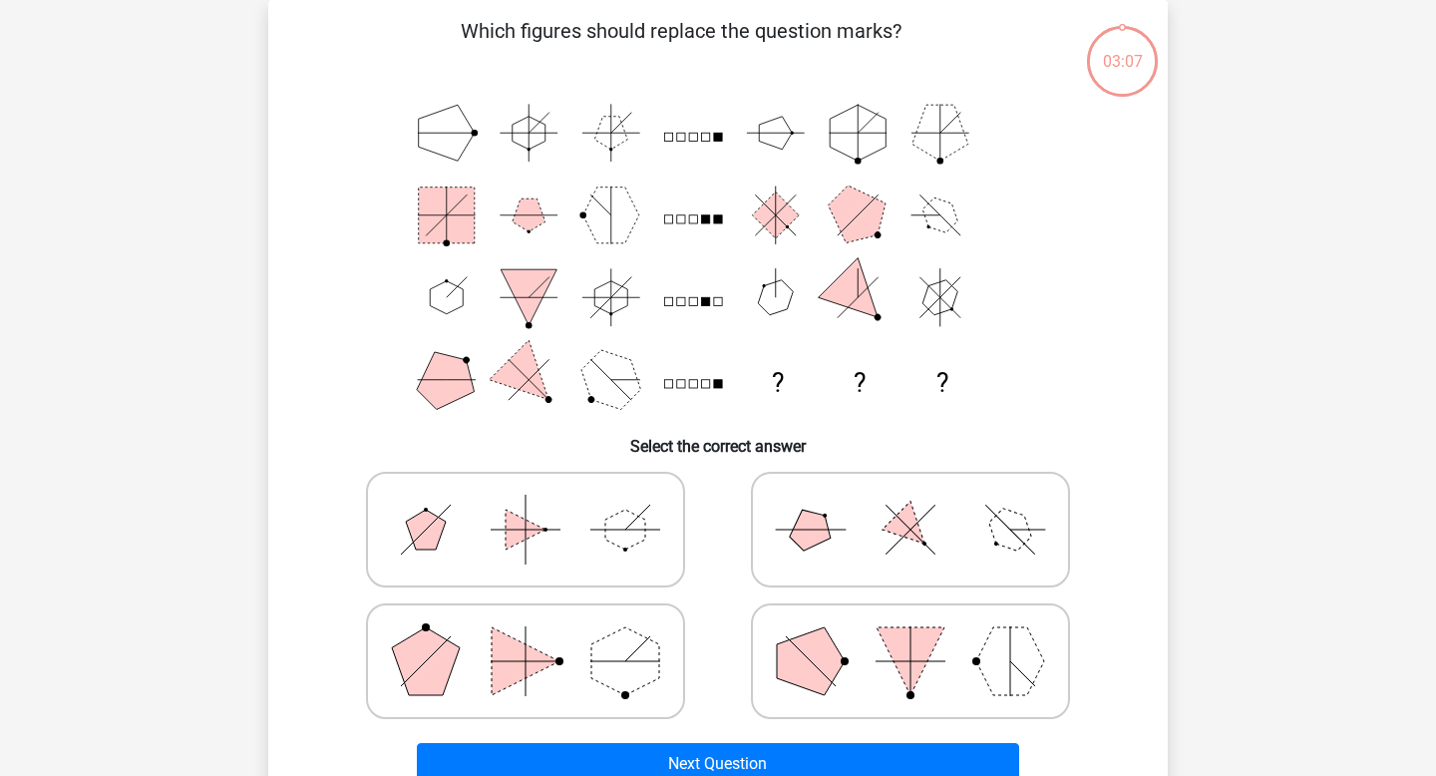
click at [760, 654] on label at bounding box center [910, 661] width 319 height 116
click at [910, 636] on input "radio" at bounding box center [916, 629] width 13 height 13
radio input "true"
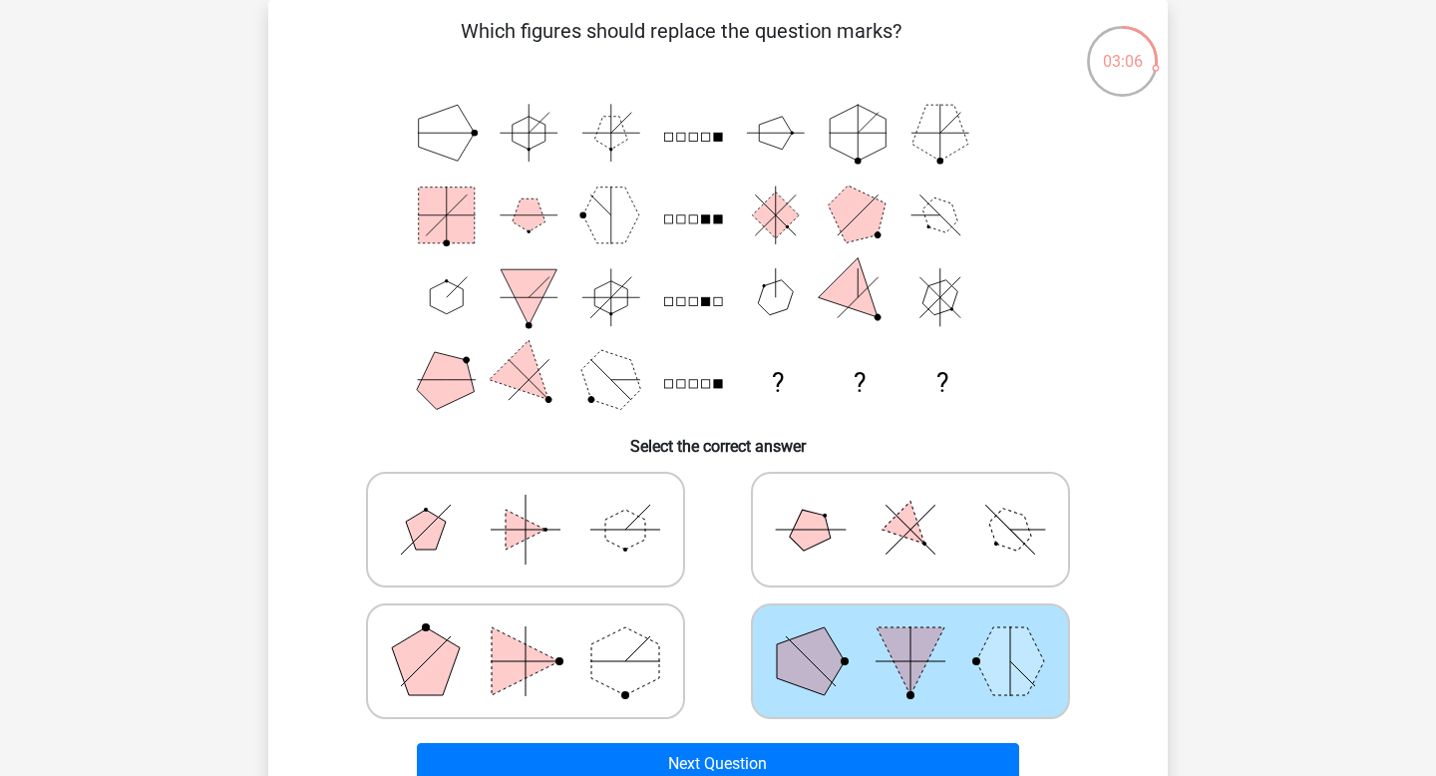
click at [530, 635] on input "radio" at bounding box center [531, 629] width 13 height 13
radio input "true"
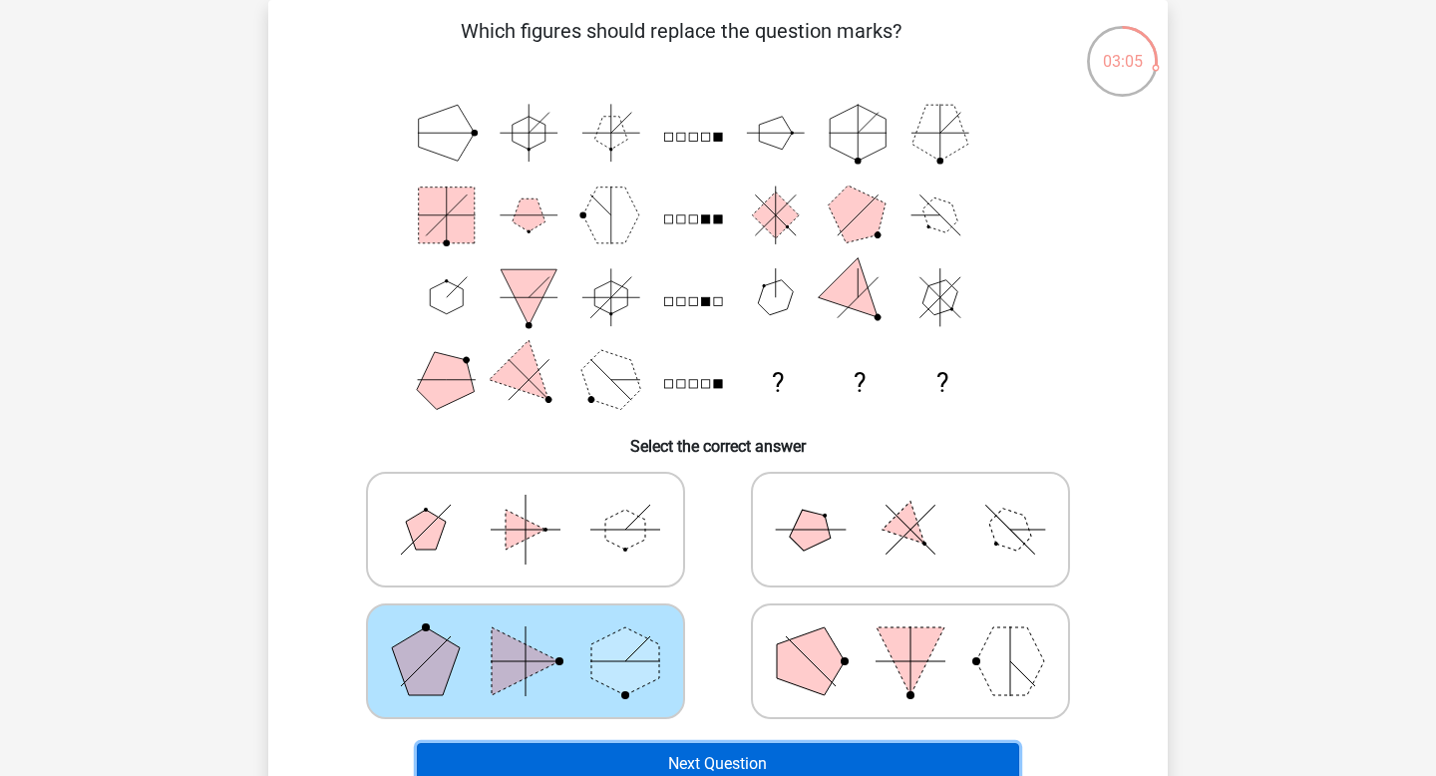
click at [661, 761] on button "Next Question" at bounding box center [718, 764] width 603 height 42
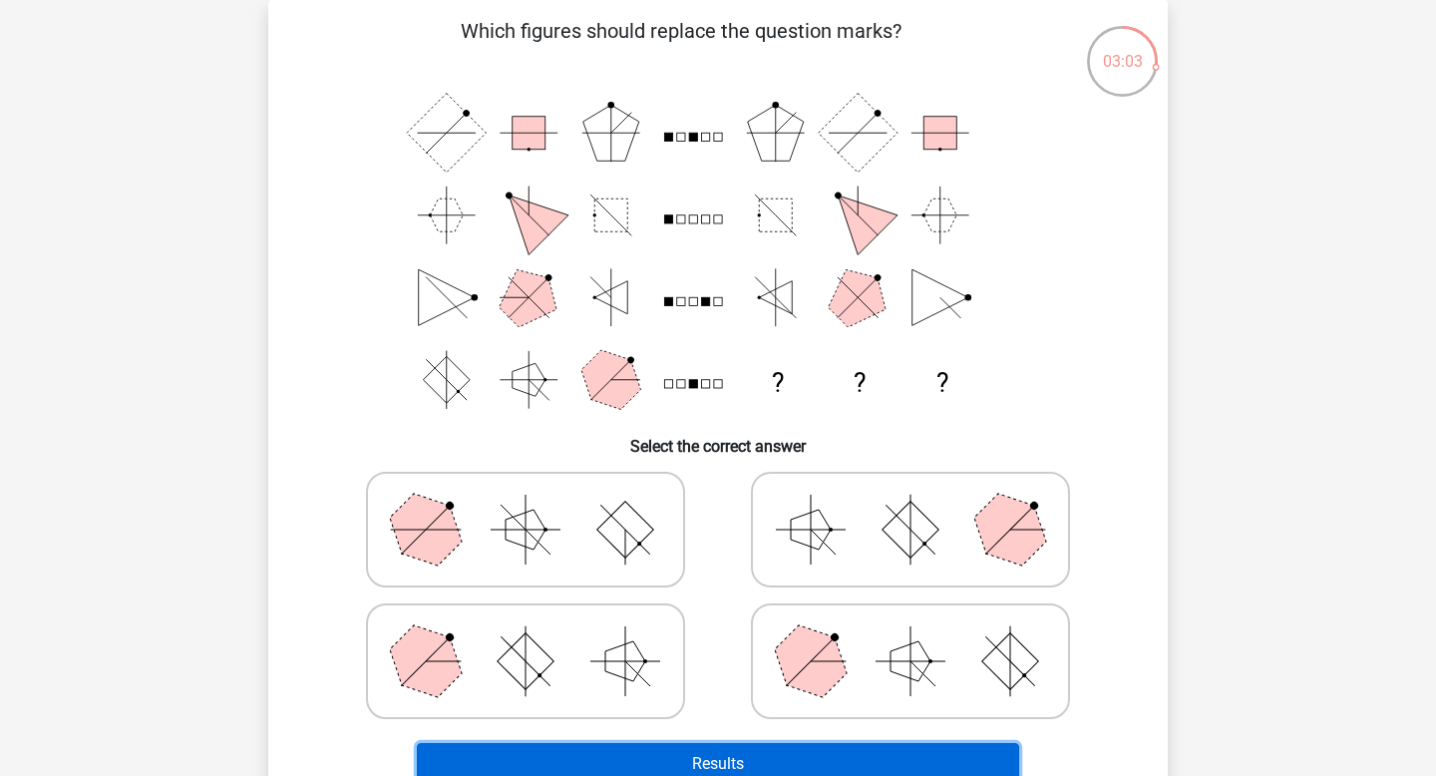
click at [692, 743] on button "Results" at bounding box center [718, 764] width 603 height 42
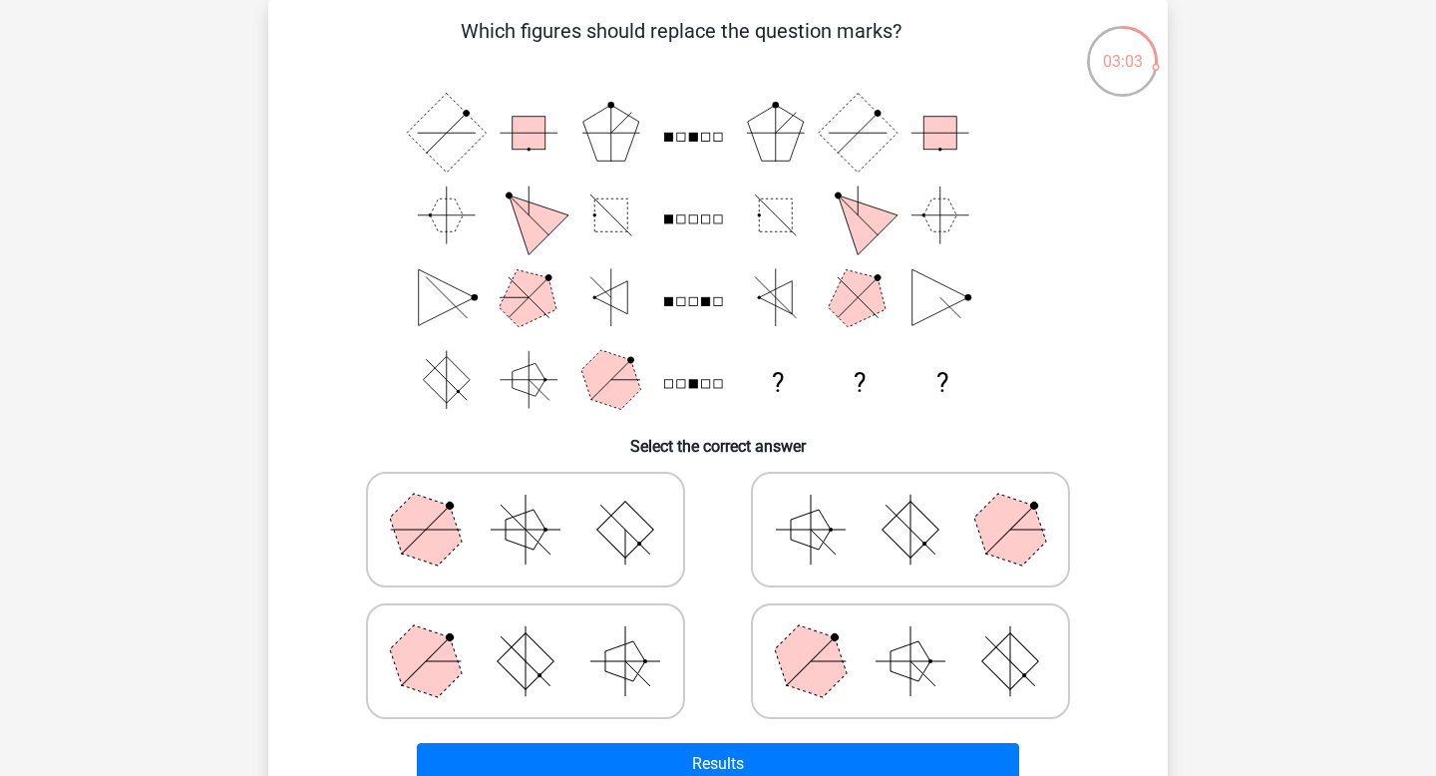
click at [638, 656] on polygon at bounding box center [625, 661] width 40 height 40
click at [538, 636] on input "radio" at bounding box center [531, 629] width 13 height 13
radio input "true"
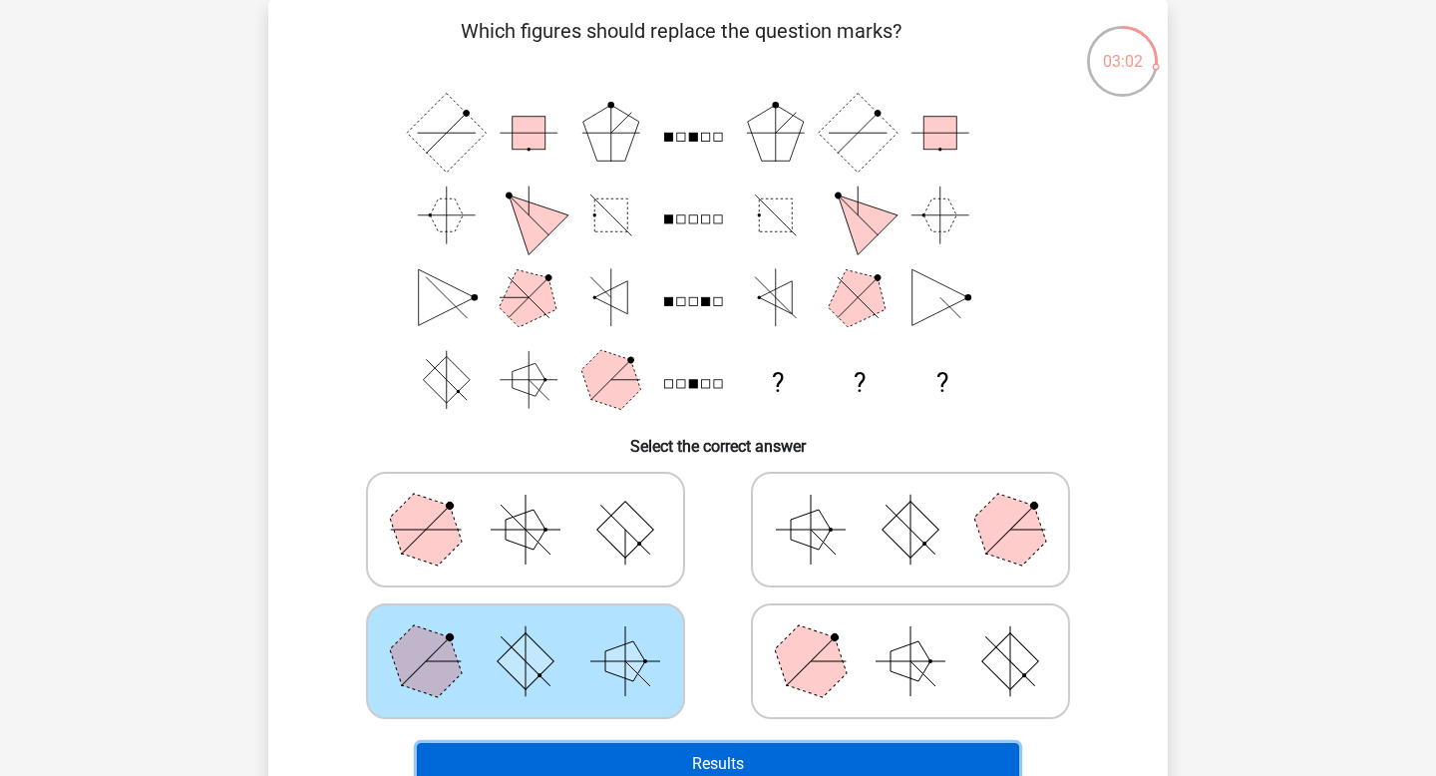
click at [681, 760] on button "Results" at bounding box center [718, 764] width 603 height 42
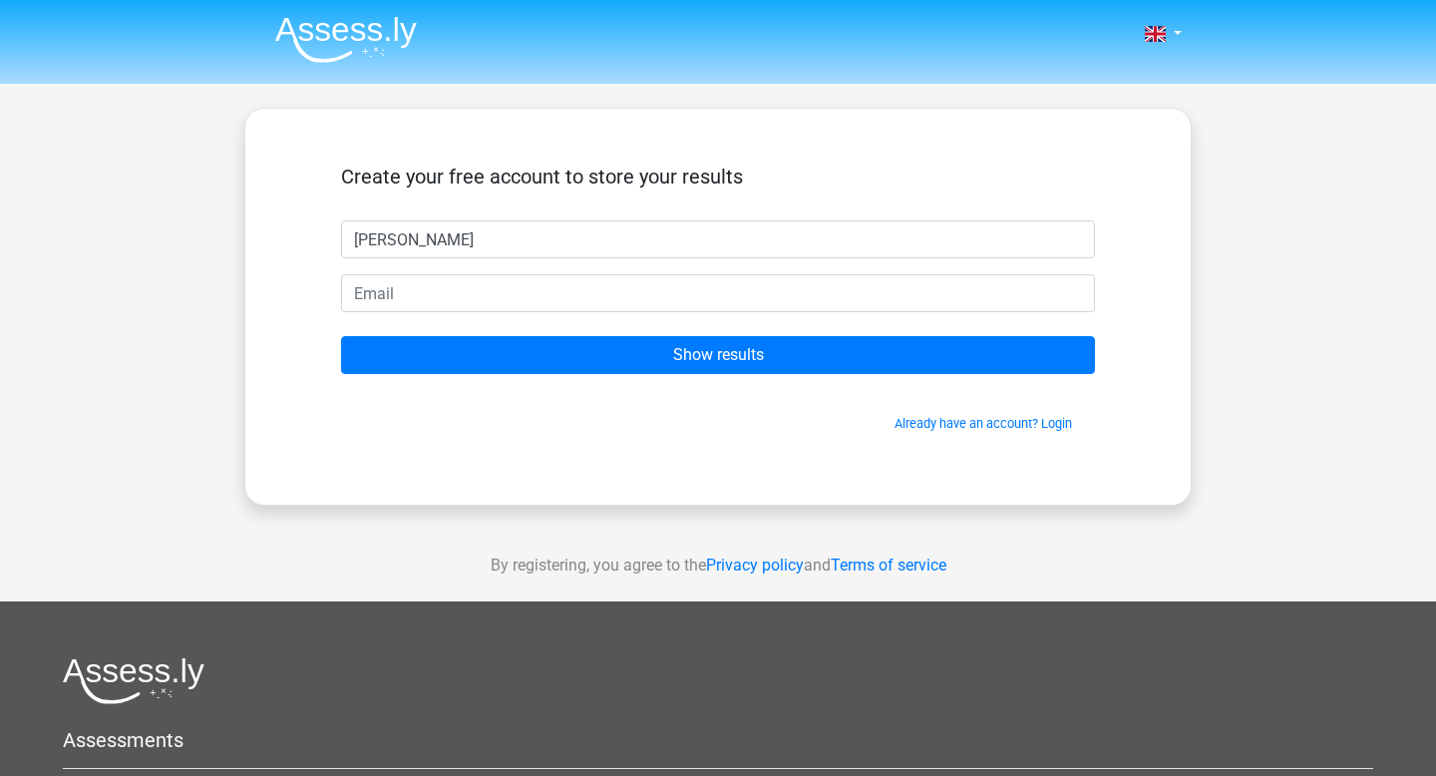
type input "[PERSON_NAME]"
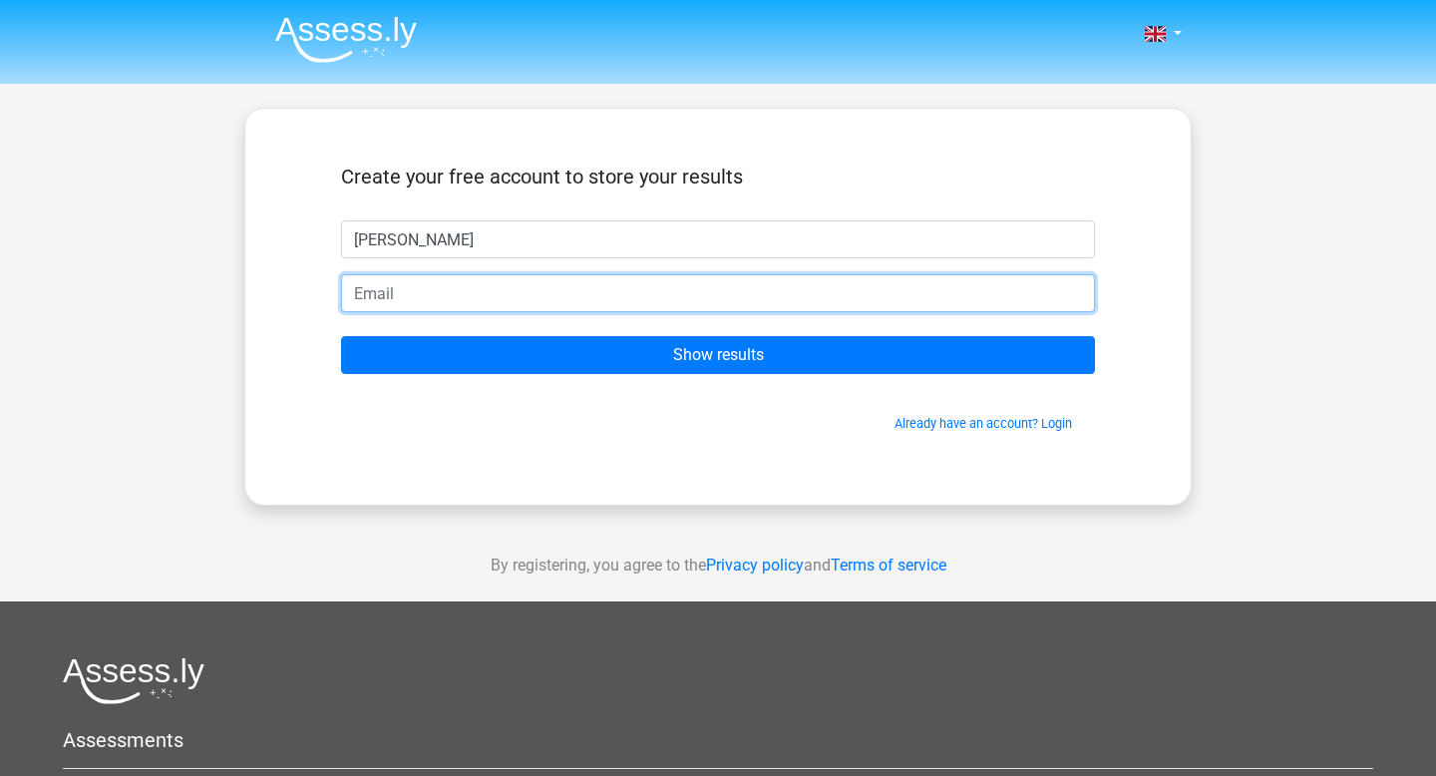
click at [502, 300] on input "email" at bounding box center [718, 293] width 754 height 38
type input "[PERSON_NAME][EMAIL_ADDRESS][DOMAIN_NAME]"
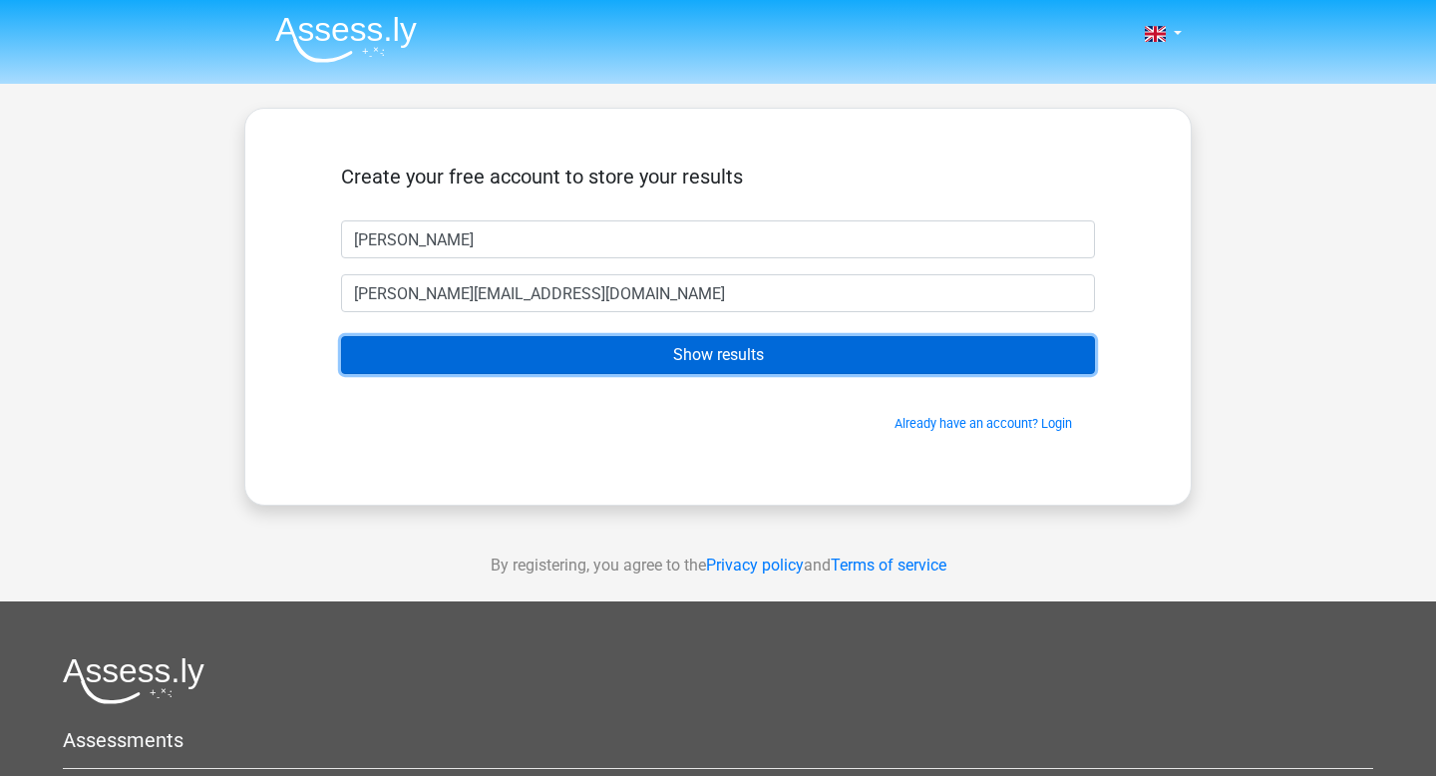
click at [499, 360] on input "Show results" at bounding box center [718, 355] width 754 height 38
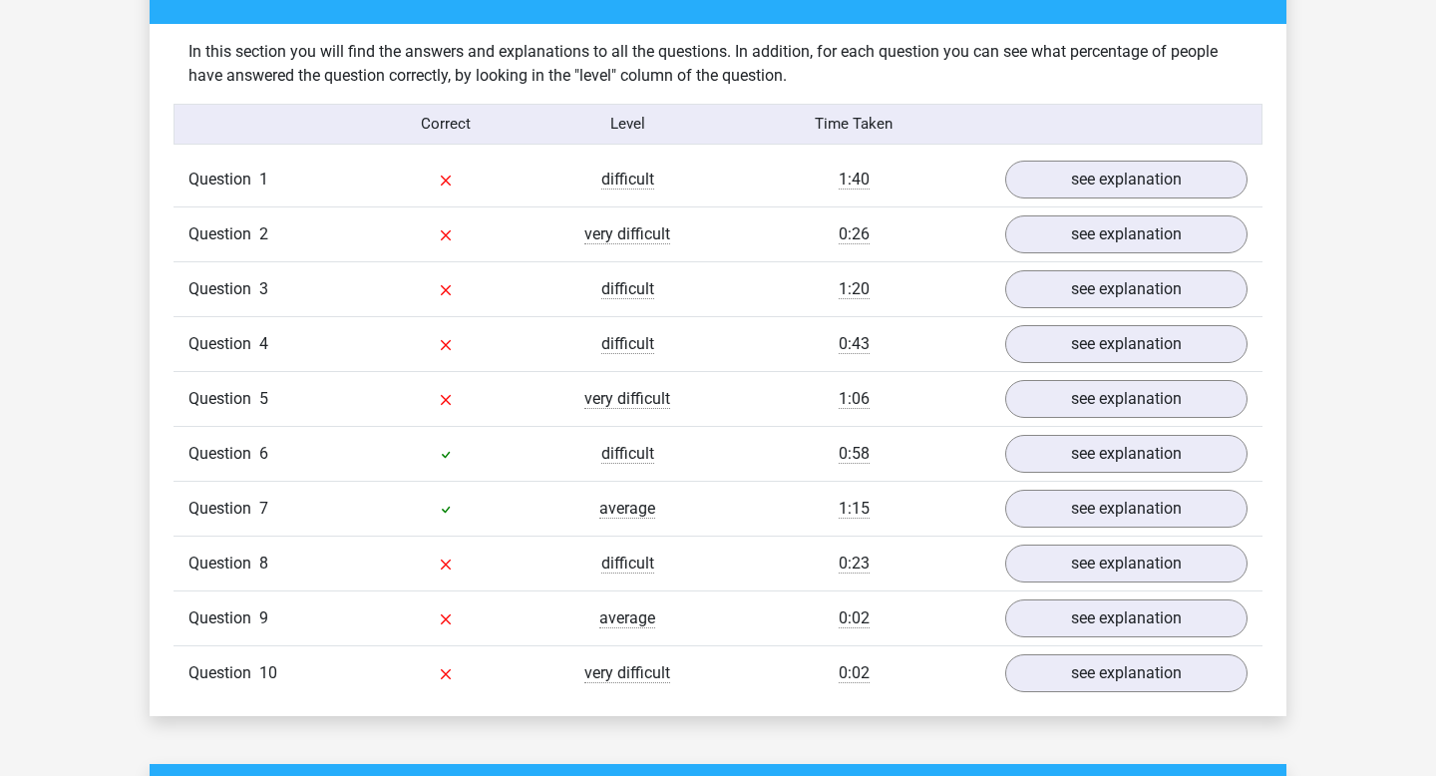
scroll to position [1487, 0]
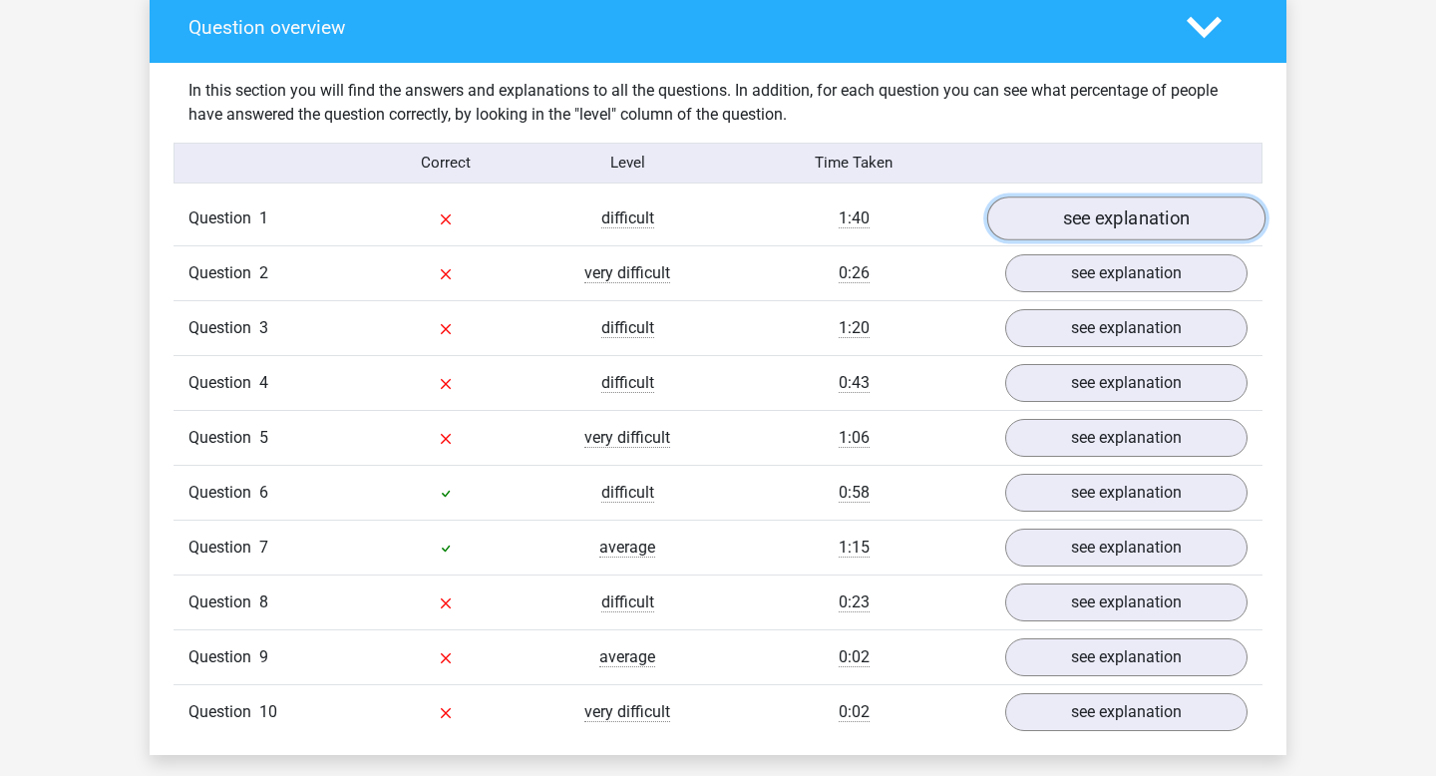
click at [1156, 217] on link "see explanation" at bounding box center [1126, 218] width 278 height 44
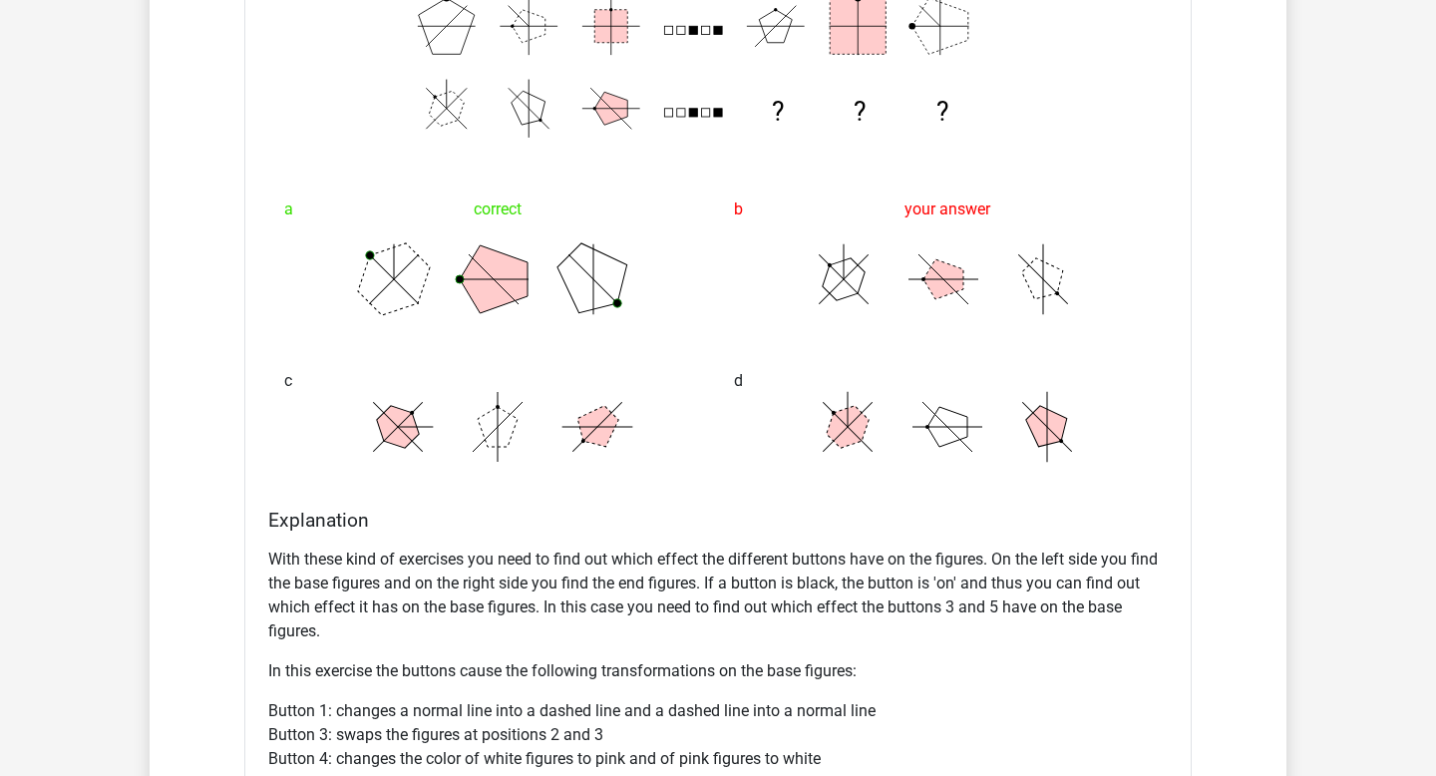
scroll to position [1735, 0]
